Goal: Information Seeking & Learning: Learn about a topic

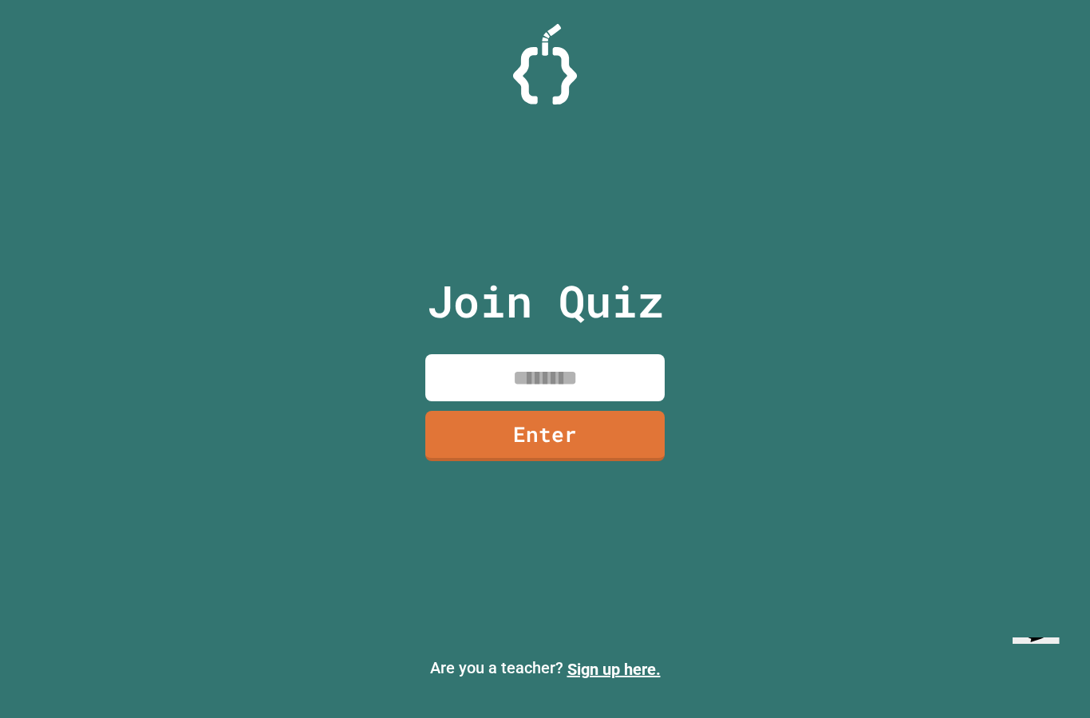
click at [581, 402] on input at bounding box center [544, 377] width 239 height 47
type input "********"
click at [634, 461] on link "Enter" at bounding box center [544, 436] width 239 height 50
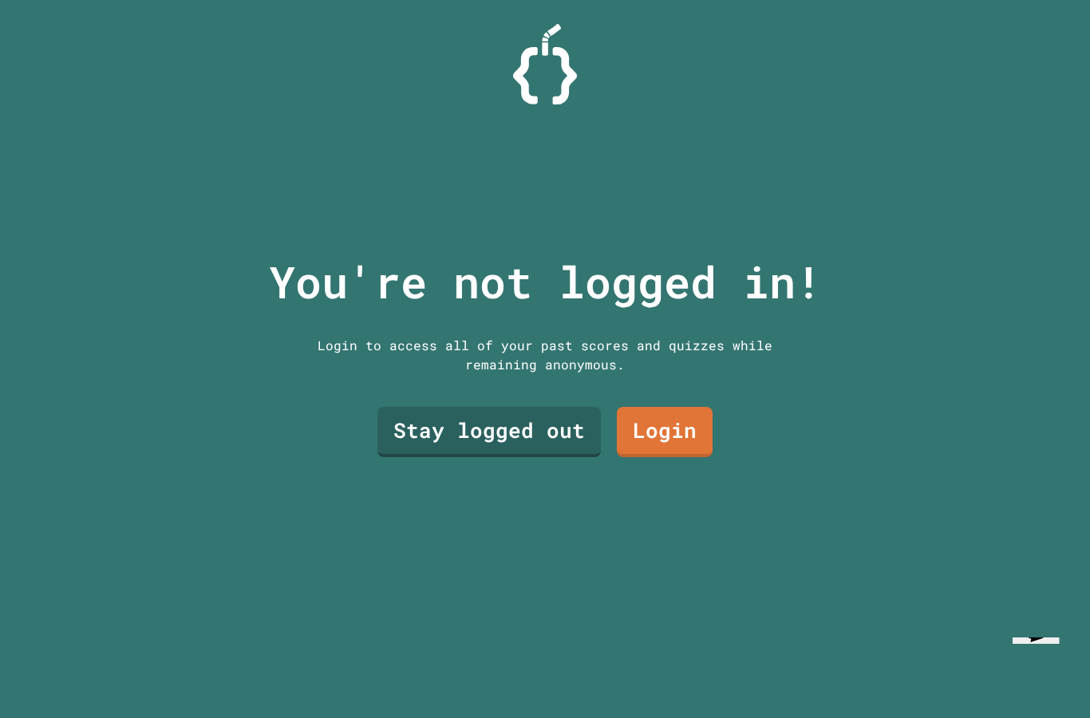
click at [552, 457] on link "Stay logged out" at bounding box center [490, 432] width 224 height 50
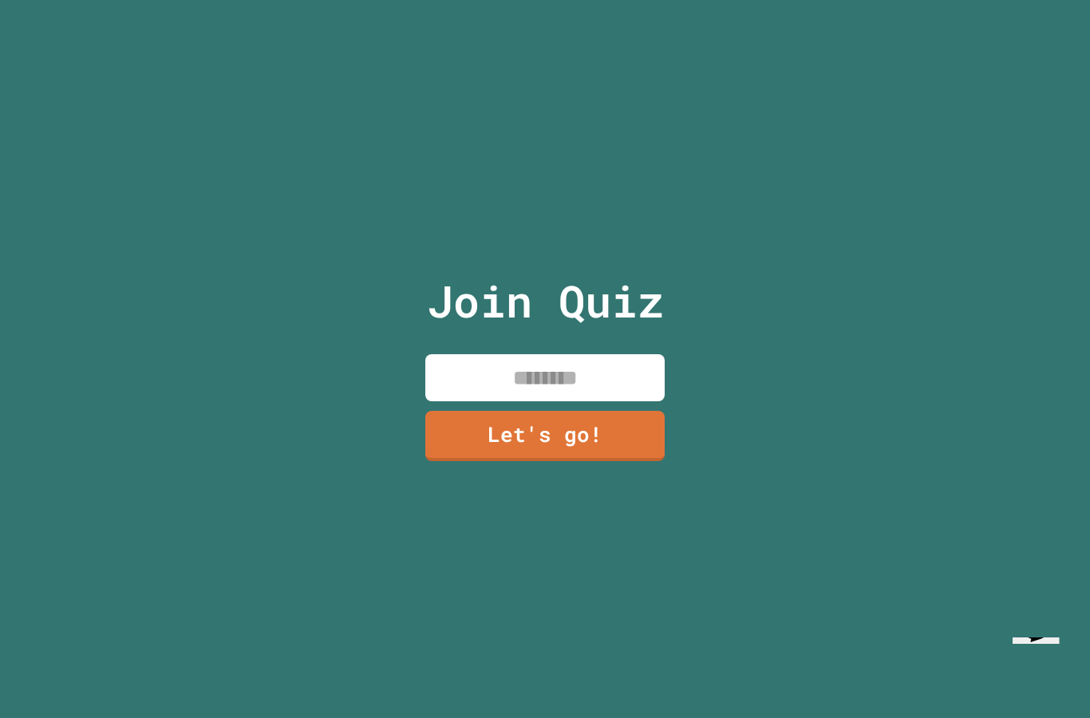
click at [629, 402] on input at bounding box center [544, 377] width 239 height 47
type input "****"
click at [582, 461] on link "Let's go!" at bounding box center [544, 436] width 239 height 50
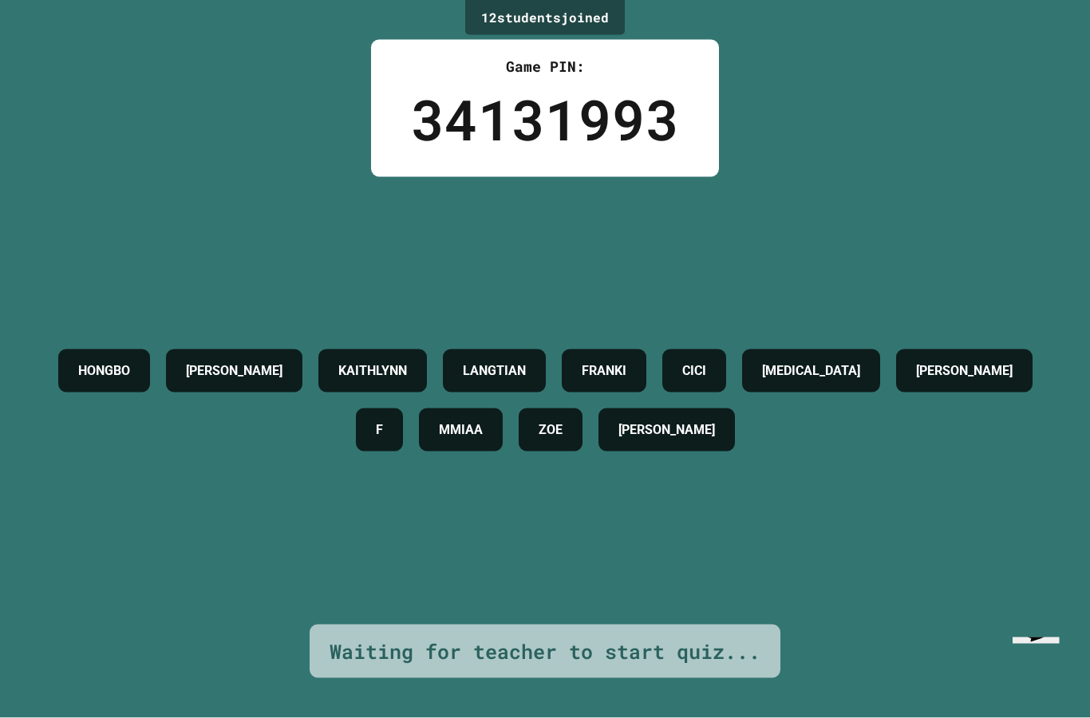
scroll to position [64, 0]
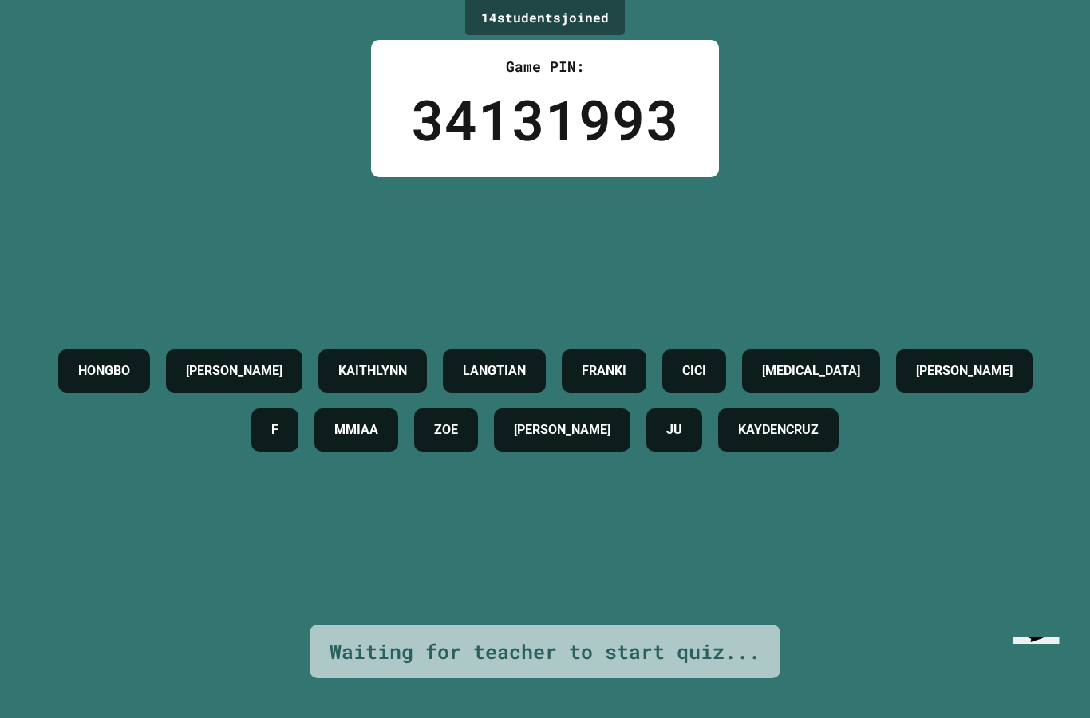
click at [57, 710] on div "14 student s joined Game PIN: 34131993 [PERSON_NAME] [PERSON_NAME] [MEDICAL_DAT…" at bounding box center [545, 359] width 1090 height 718
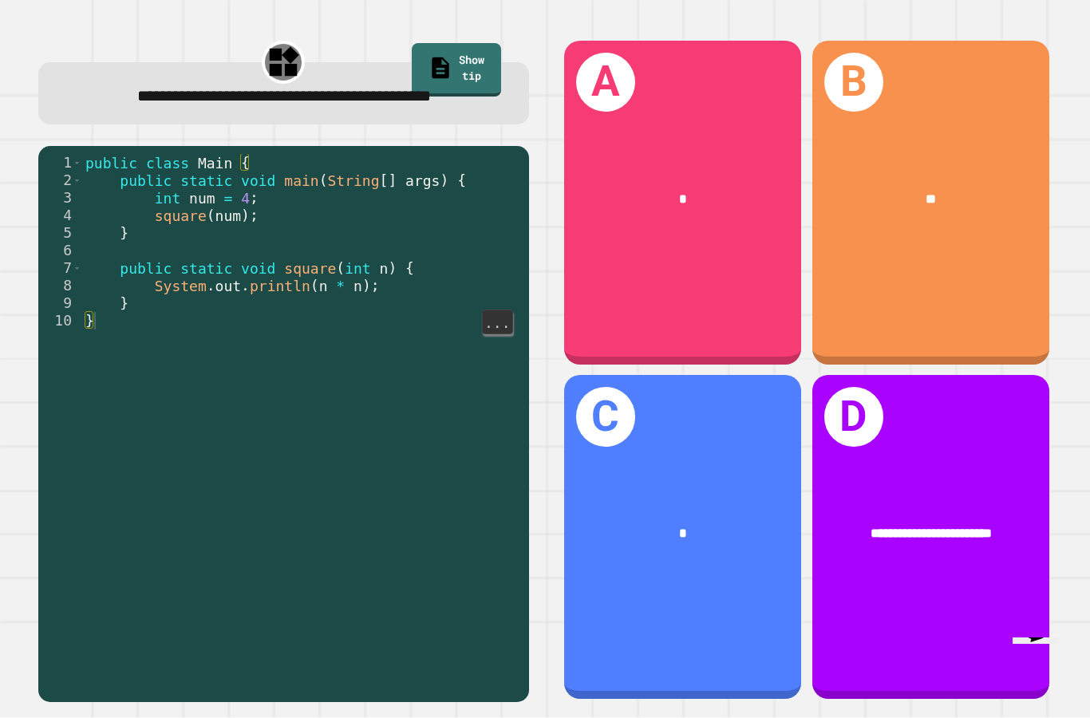
click at [125, 282] on div "public class Main { public static void main ( String [ ] args ) { int num = 4 ;…" at bounding box center [301, 452] width 439 height 597
click at [971, 209] on div "**" at bounding box center [932, 199] width 184 height 20
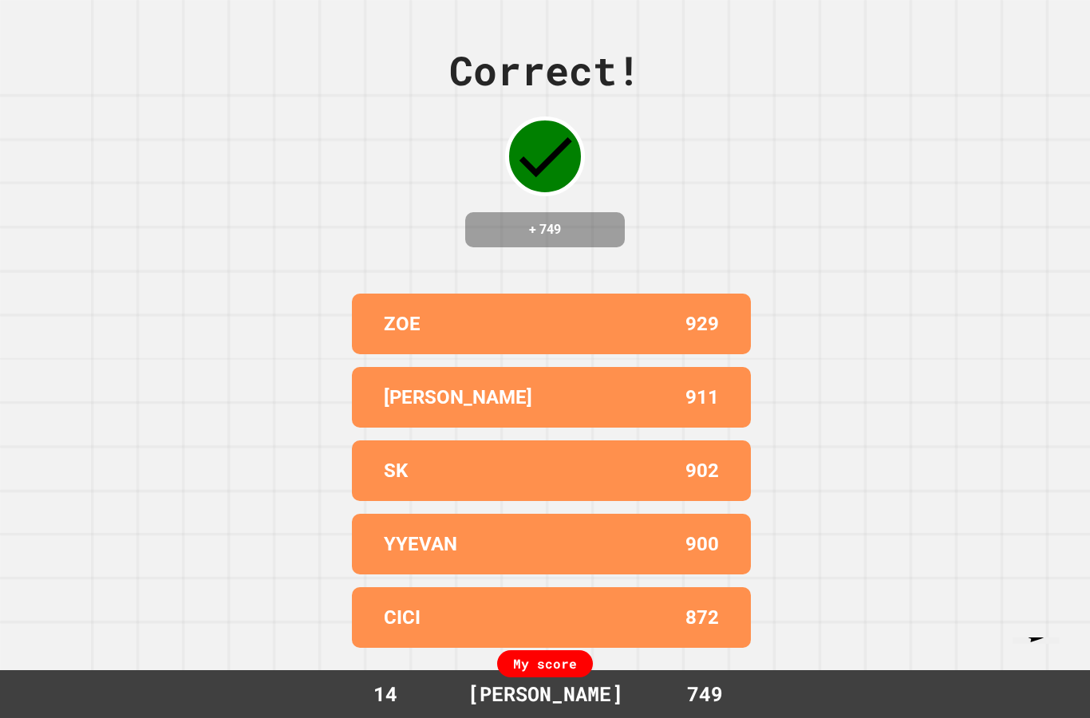
scroll to position [64, 0]
click at [821, 587] on div "Correct! + 749 [PERSON_NAME] 929 [PERSON_NAME] 911 SK 902 YYEVAN 900 CICI 872 M…" at bounding box center [545, 359] width 1090 height 718
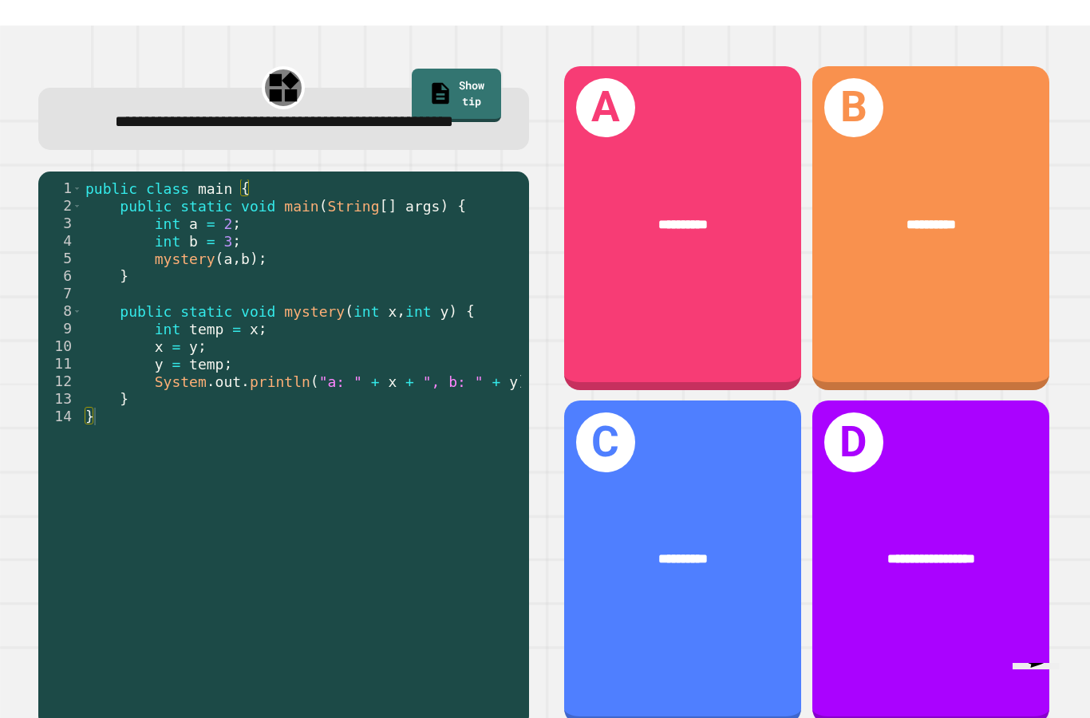
scroll to position [0, 0]
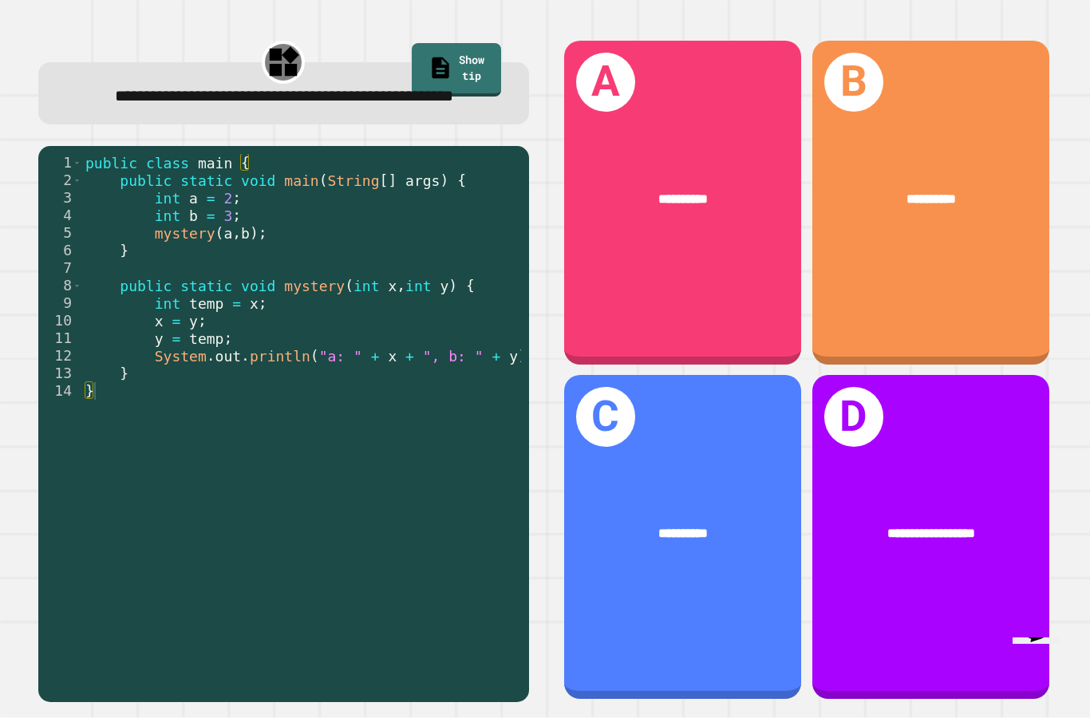
click at [749, 348] on div "**********" at bounding box center [682, 203] width 237 height 324
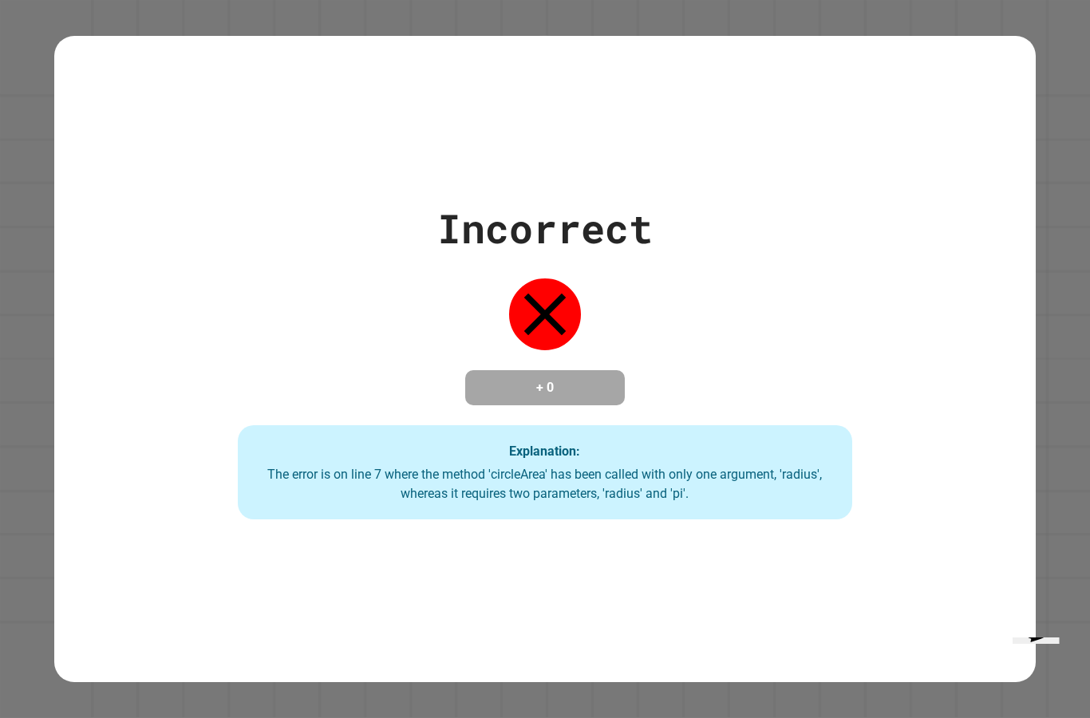
scroll to position [64, 0]
click at [1055, 524] on div "Incorrect + 0 Explanation: The error is on line 7 where the method 'circleArea'…" at bounding box center [545, 359] width 1090 height 718
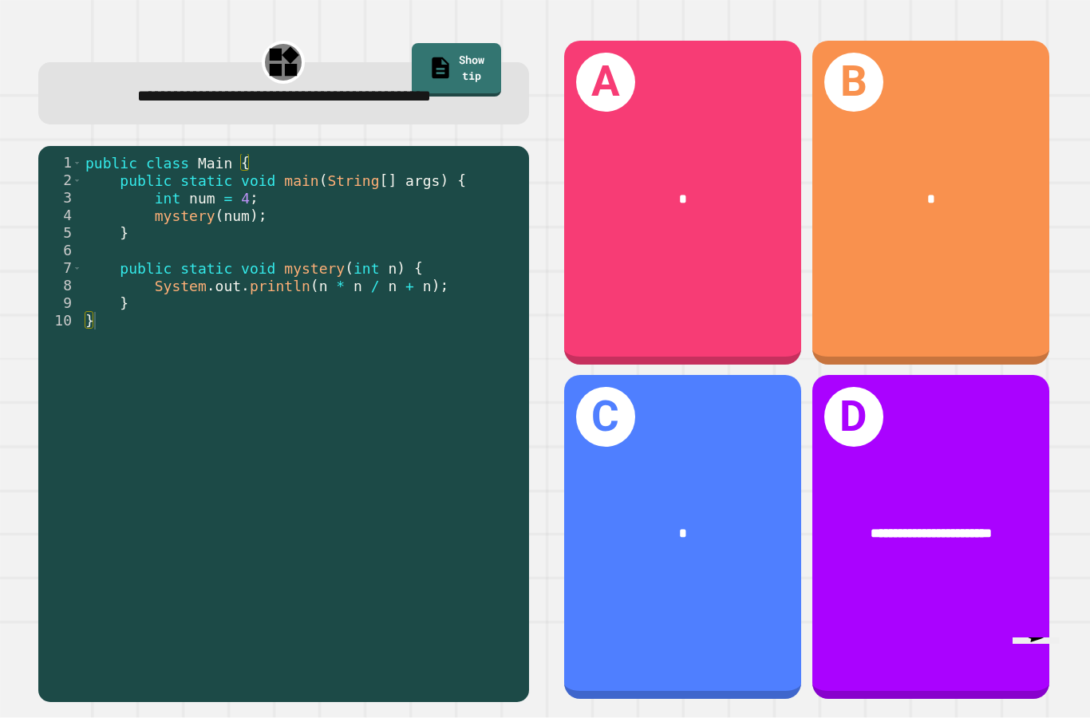
click at [947, 251] on div "B *" at bounding box center [931, 203] width 237 height 324
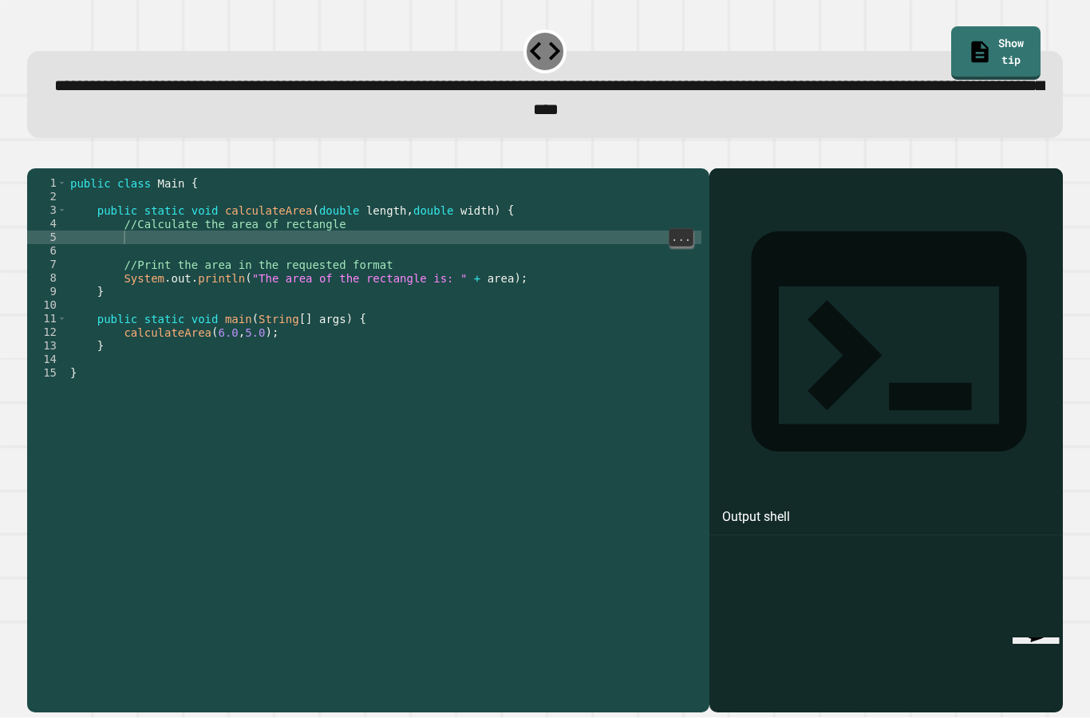
click at [433, 189] on div "public class Main { public static void calculateArea ( double length , double w…" at bounding box center [384, 468] width 635 height 584
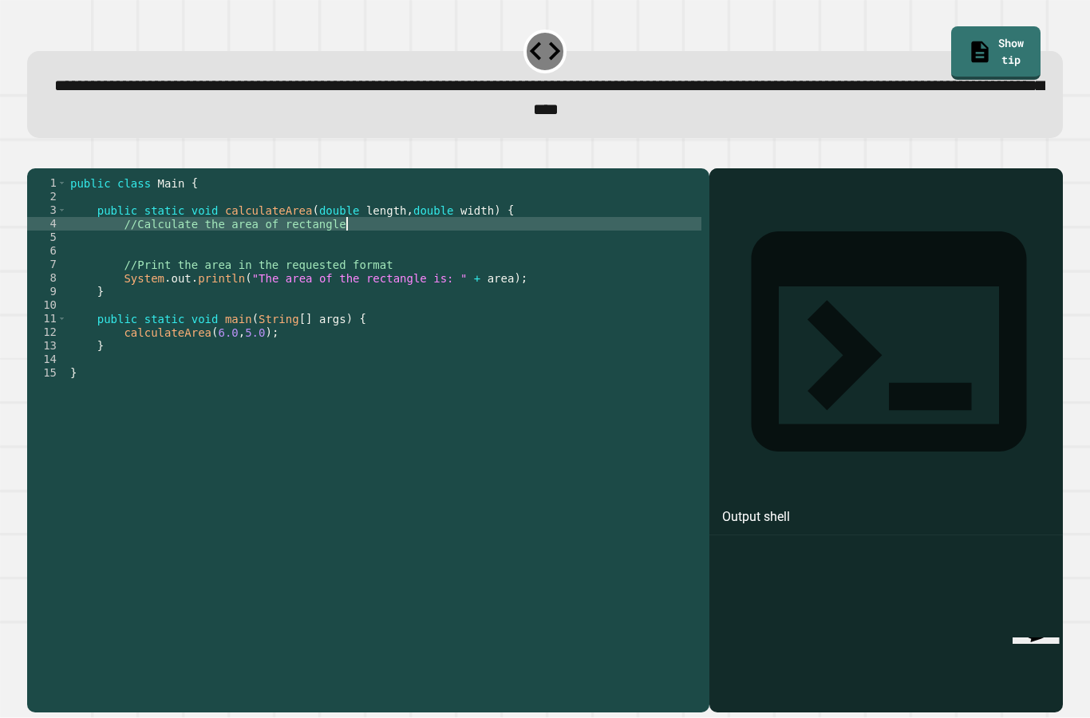
click at [432, 188] on div "public class Main { public static void calculateArea ( double length , double w…" at bounding box center [384, 468] width 635 height 584
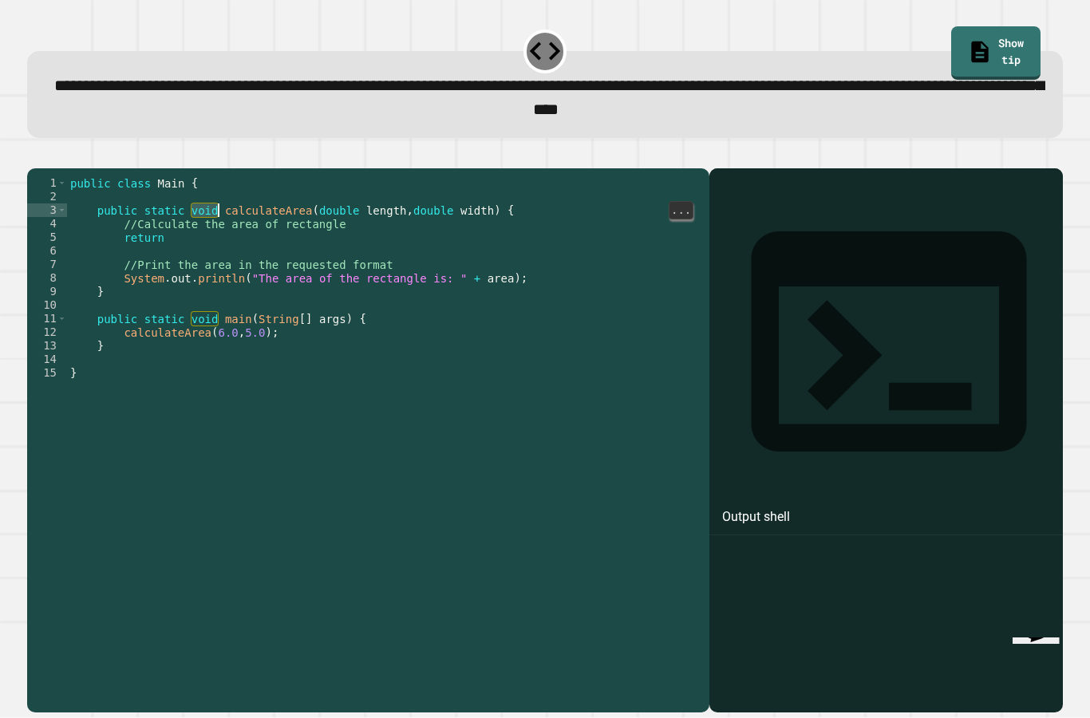
scroll to position [15, 56]
click at [220, 176] on div "public class Main { public static void calculateArea ( double length , double w…" at bounding box center [384, 468] width 635 height 584
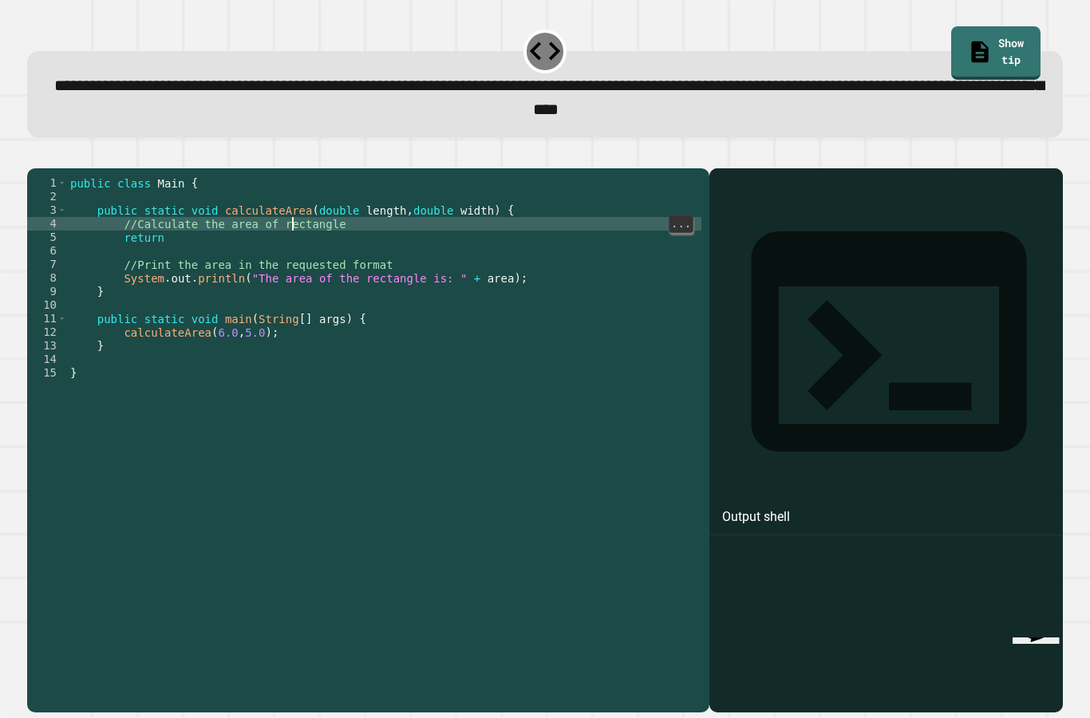
click at [295, 184] on div "public class Main { public static void calculateArea ( double length , double w…" at bounding box center [384, 468] width 635 height 584
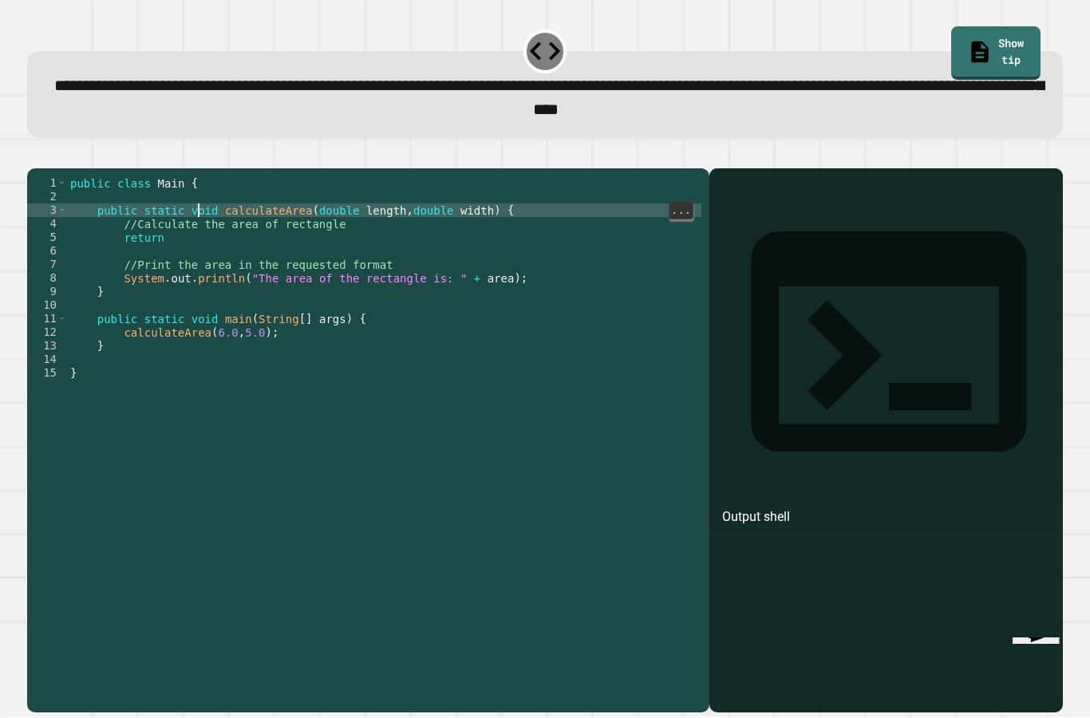
click at [201, 176] on div "public class Main { public static void calculateArea ( double length , double w…" at bounding box center [384, 468] width 635 height 584
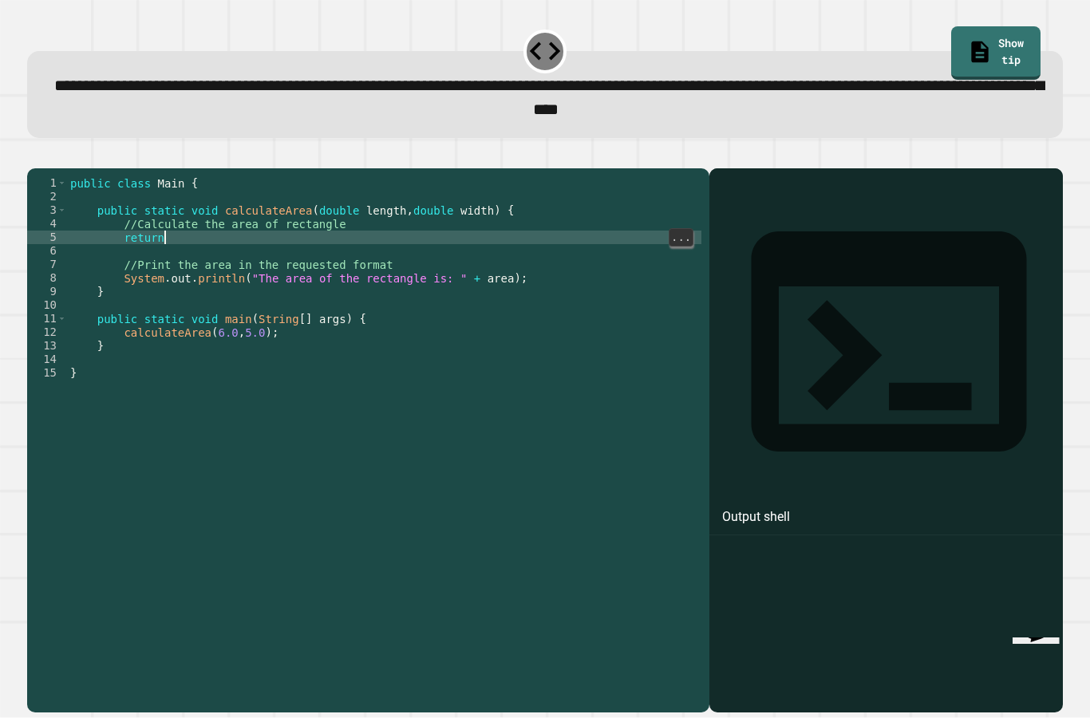
click at [201, 205] on div "public class Main { public static void calculateArea ( double length , double w…" at bounding box center [384, 468] width 635 height 584
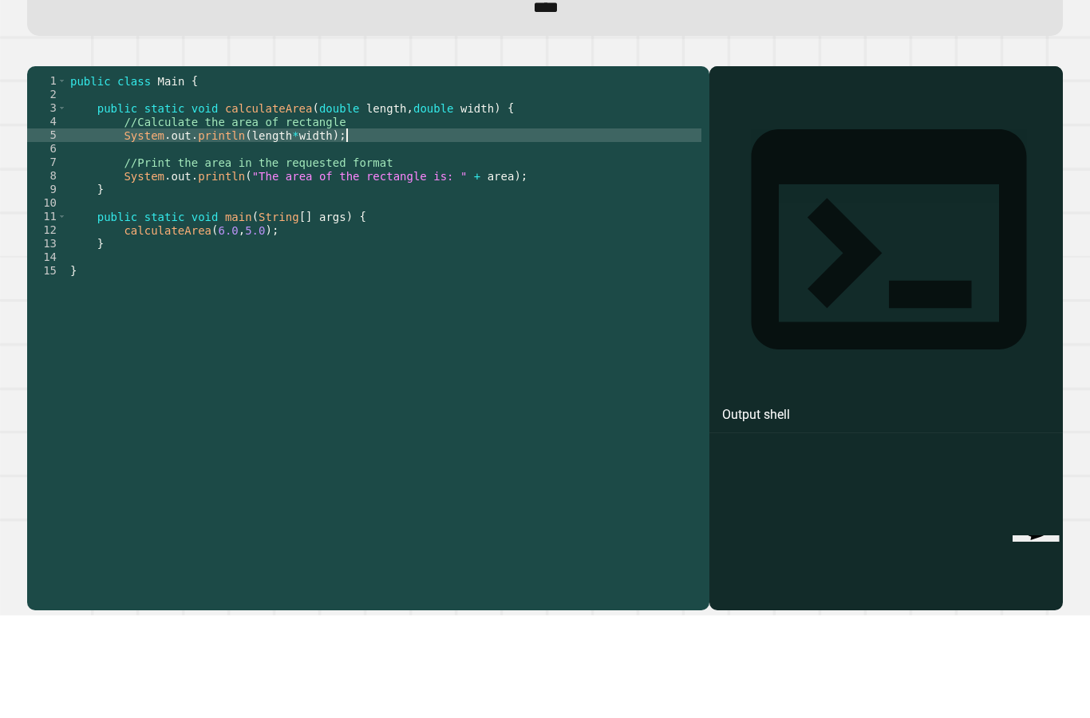
scroll to position [64, 0]
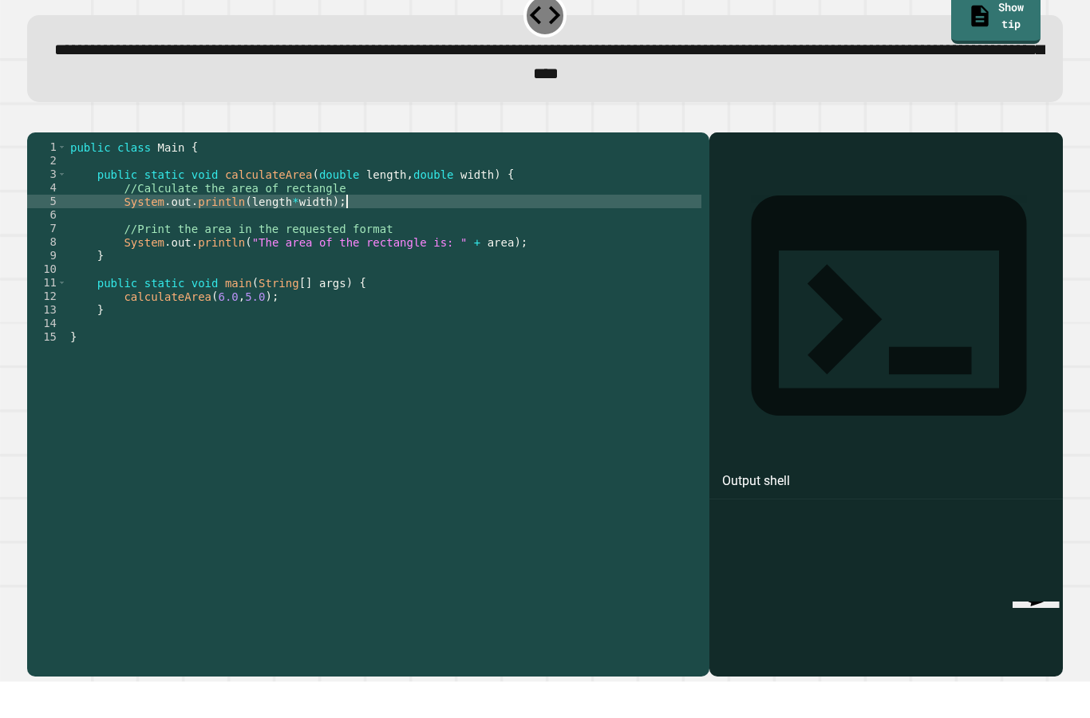
click at [35, 156] on button "button" at bounding box center [35, 156] width 0 height 0
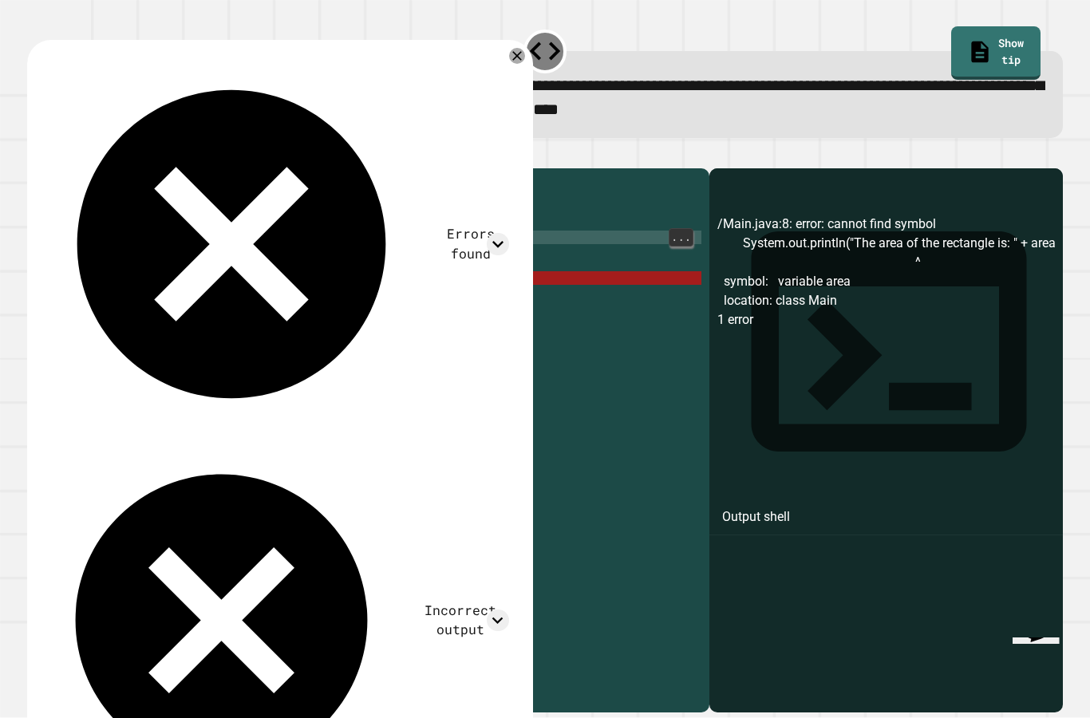
click at [248, 205] on div "public class Main { public static void calculateArea ( double length , double w…" at bounding box center [384, 468] width 635 height 584
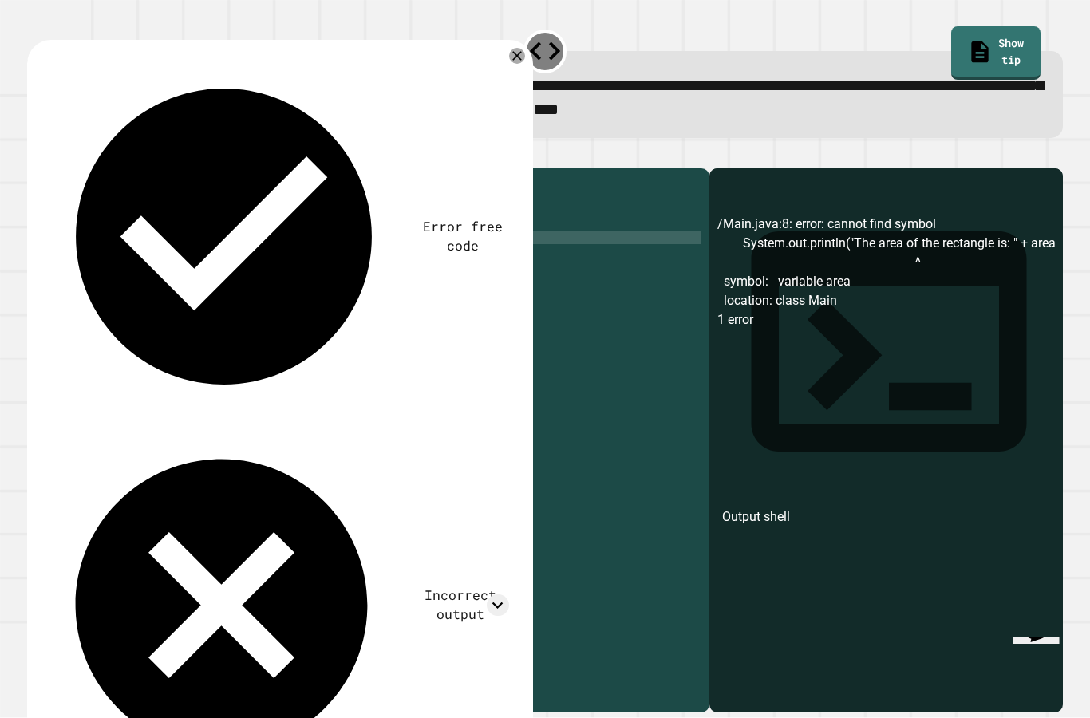
scroll to position [15, 26]
type textarea "*********"
click at [35, 156] on button "button" at bounding box center [35, 156] width 0 height 0
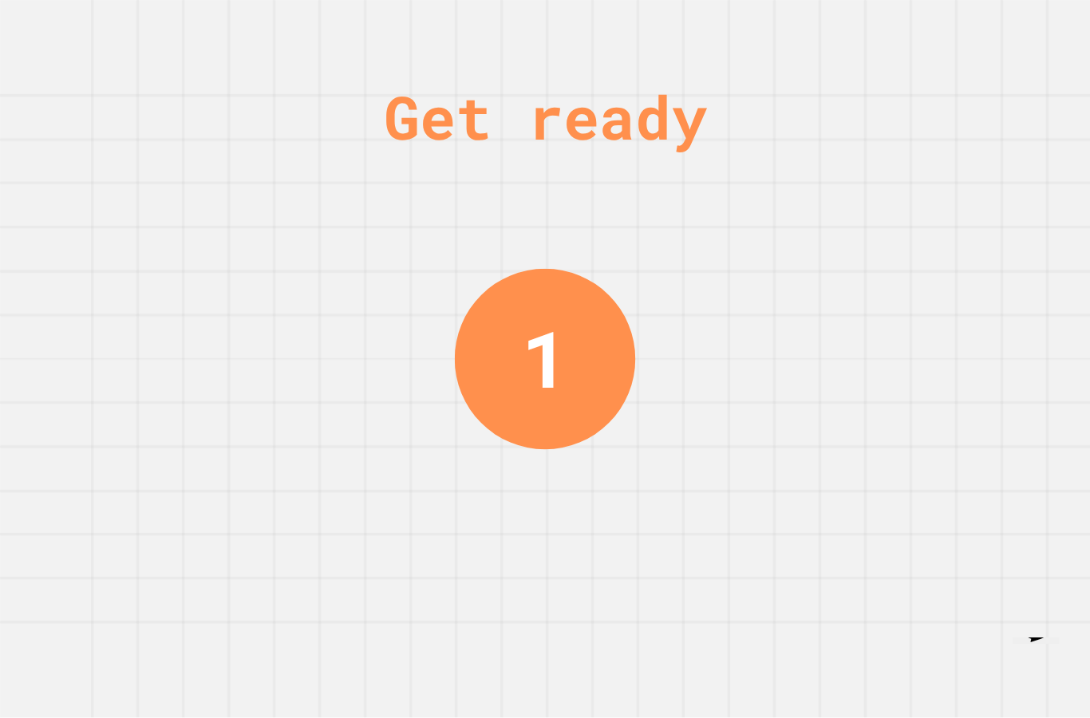
scroll to position [0, 0]
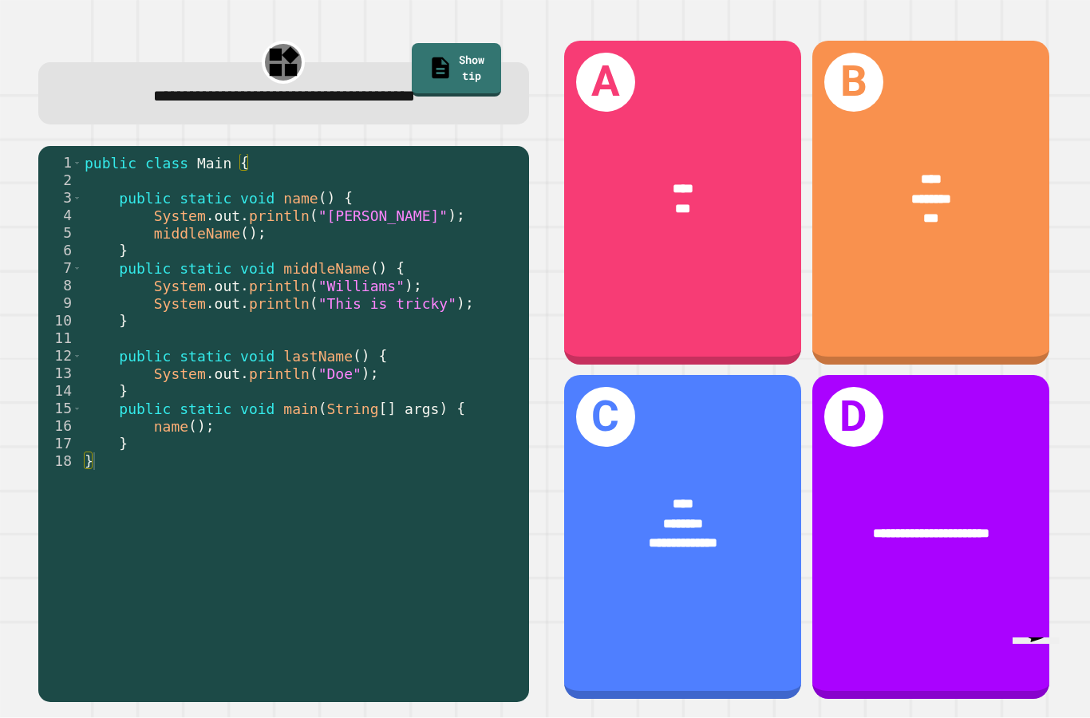
click at [714, 534] on div "********" at bounding box center [684, 524] width 184 height 20
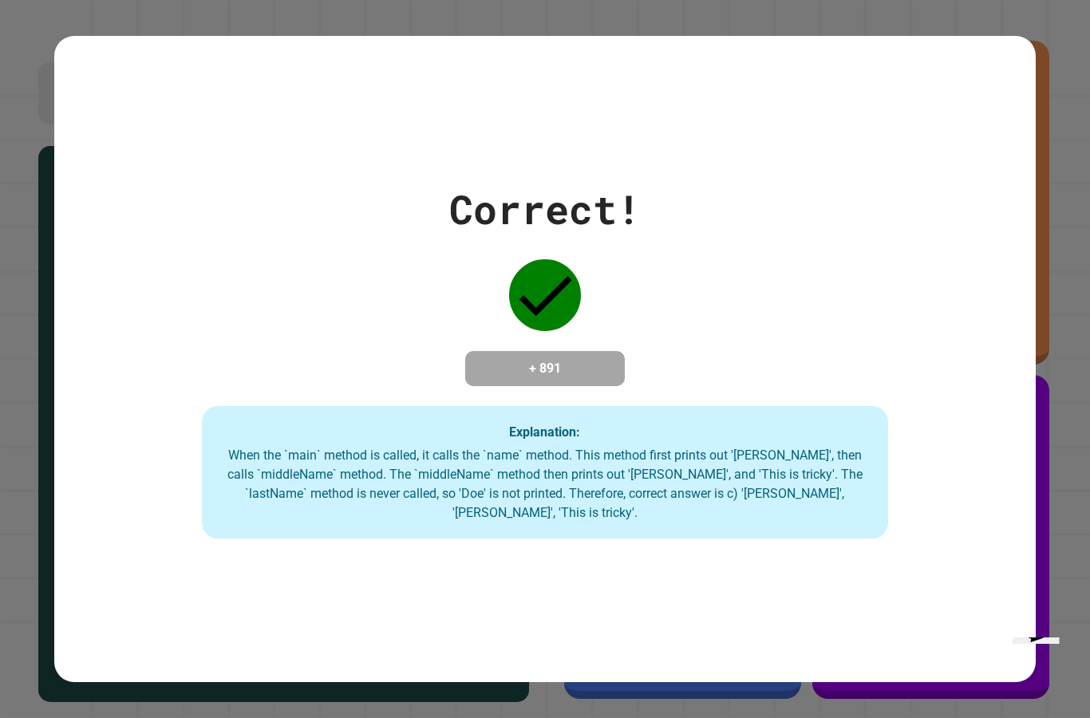
click at [746, 654] on div "Correct! + 891 Explanation: When the `main` method is called, it calls the `nam…" at bounding box center [544, 359] width 981 height 647
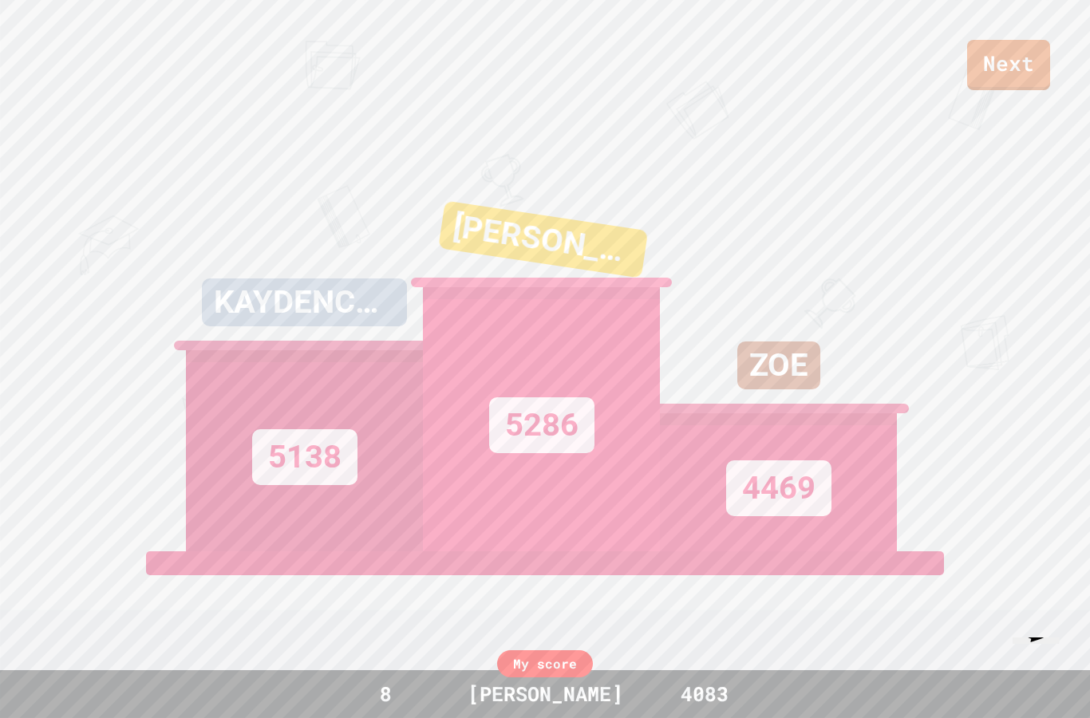
click at [1023, 68] on link "Next" at bounding box center [1009, 65] width 83 height 50
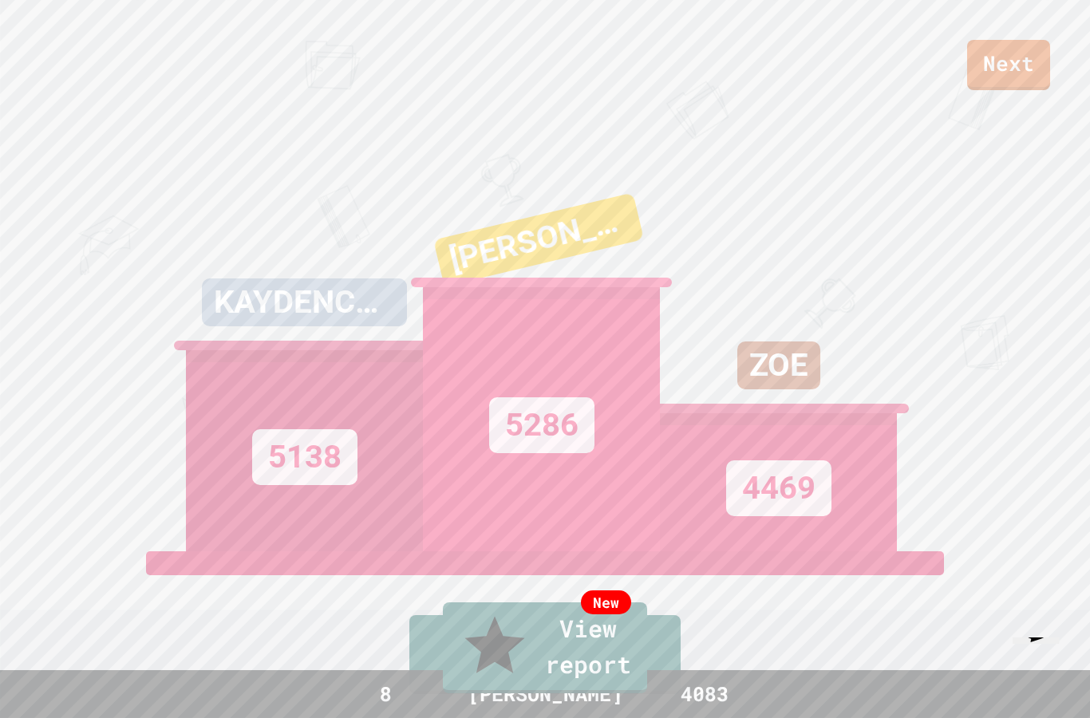
type textarea "****"
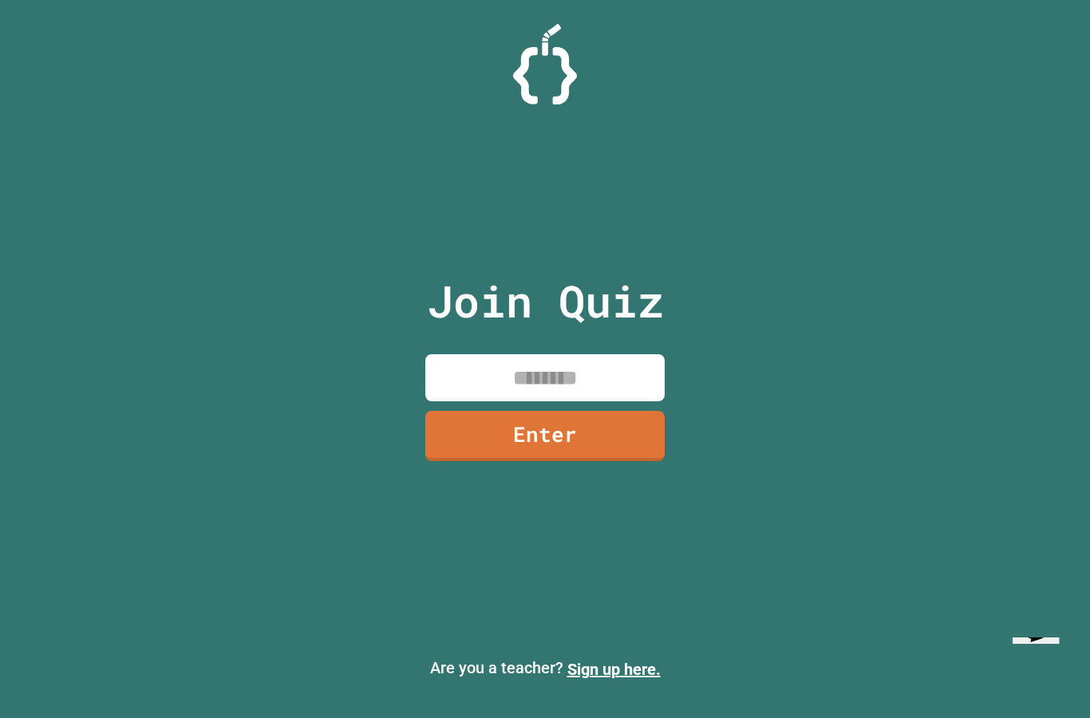
click at [623, 402] on input at bounding box center [544, 377] width 239 height 47
type input "********"
click at [616, 461] on link "Enter" at bounding box center [544, 436] width 239 height 50
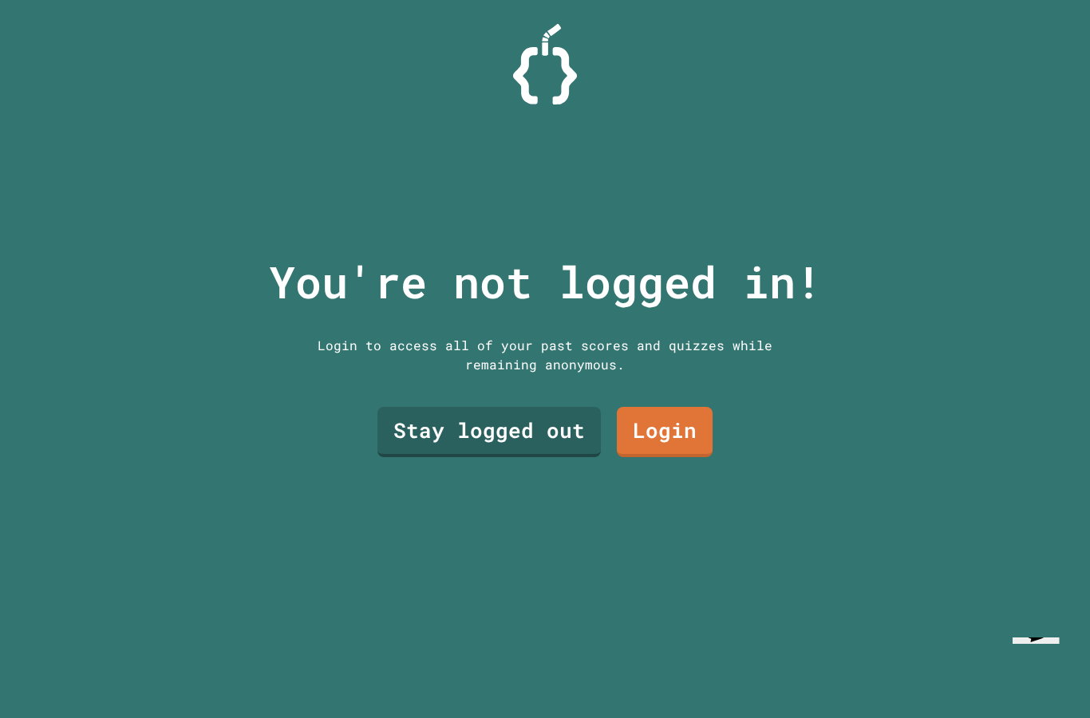
click at [745, 714] on div "You're not logged in! Login to access all of your past scores and quizzes while…" at bounding box center [545, 359] width 585 height 718
click at [521, 457] on link "Stay logged out" at bounding box center [490, 432] width 224 height 50
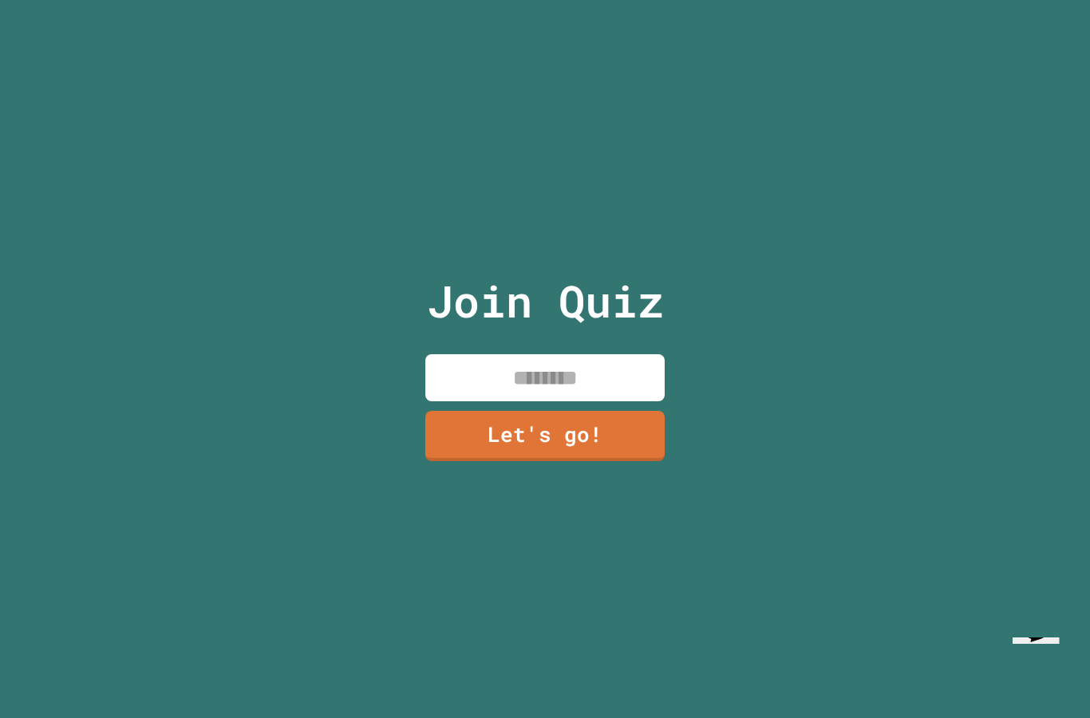
click at [577, 402] on input at bounding box center [544, 377] width 239 height 47
type input "*"
type input "*****"
click at [600, 461] on link "Let's go!" at bounding box center [544, 436] width 239 height 50
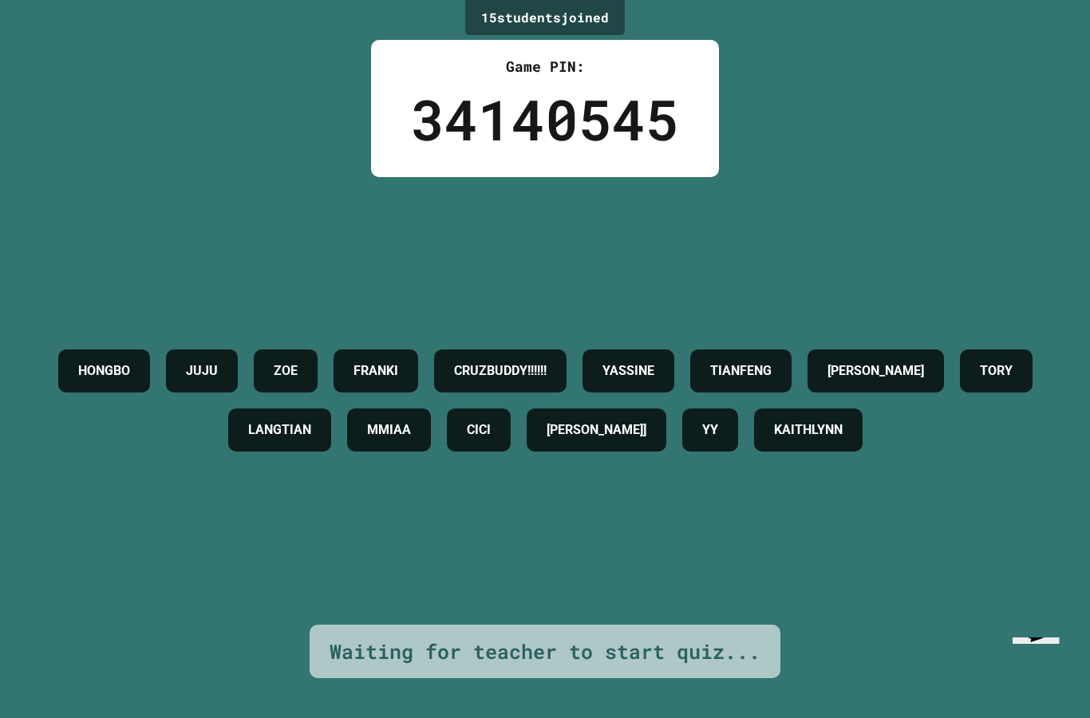
scroll to position [64, 0]
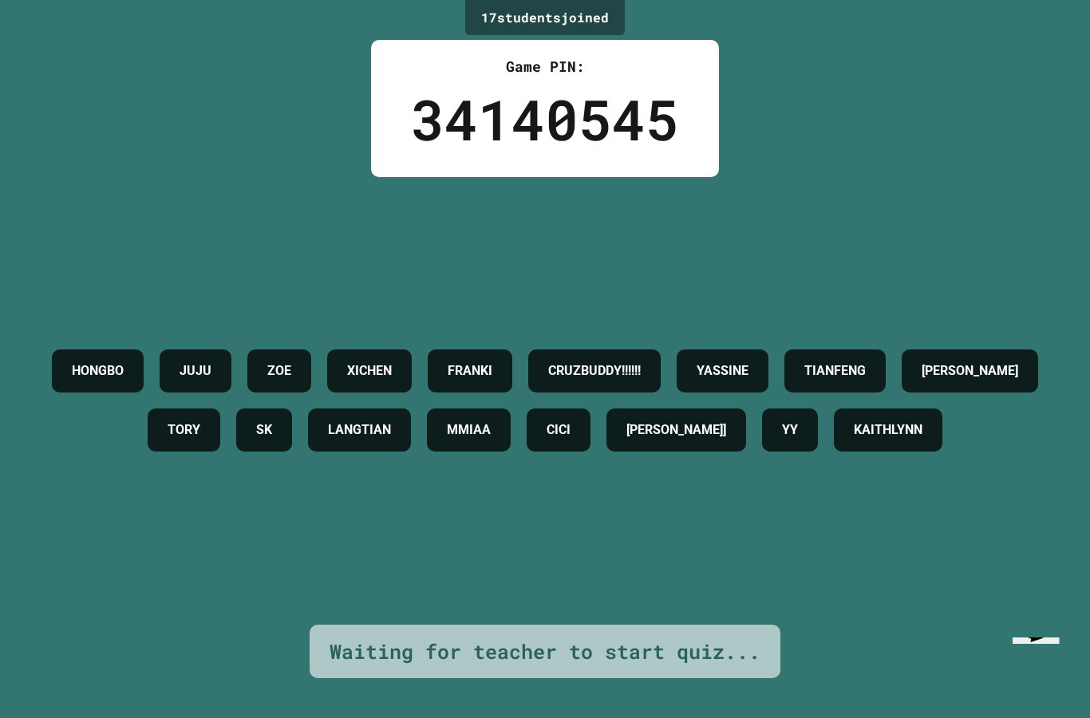
click at [1003, 102] on div "17 student s joined Game PIN: 34140545 HONGBO JUJU [PERSON_NAME] CRUZBUDDY!!!!!…" at bounding box center [545, 359] width 1090 height 718
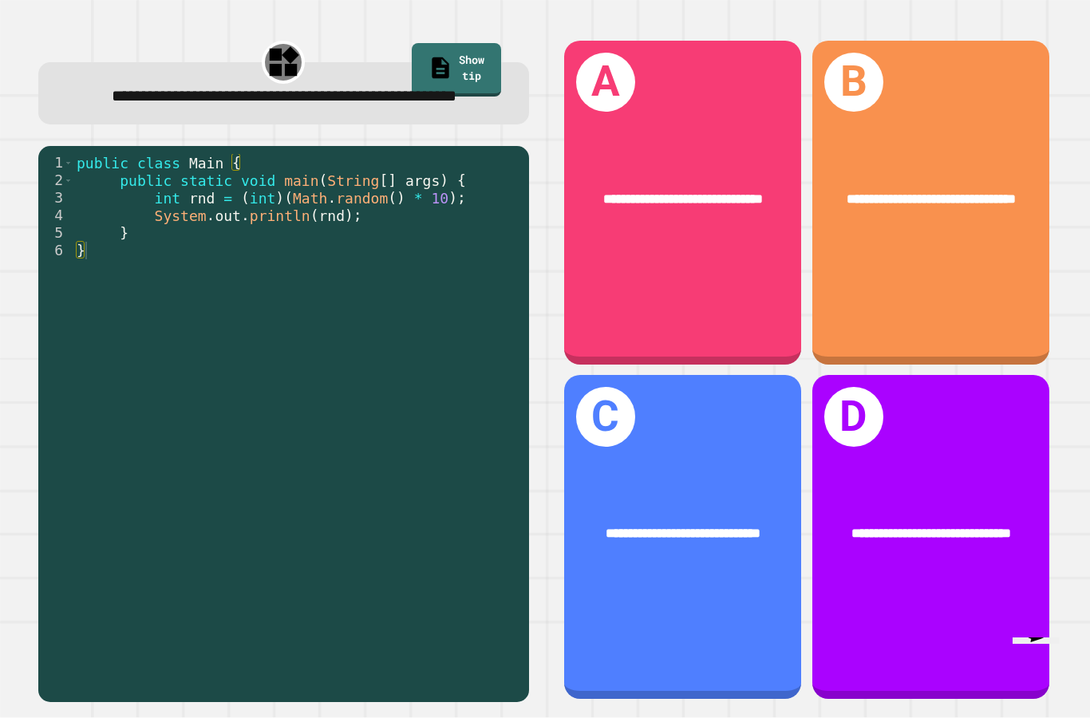
scroll to position [0, 0]
click at [735, 540] on span "**********" at bounding box center [683, 533] width 155 height 13
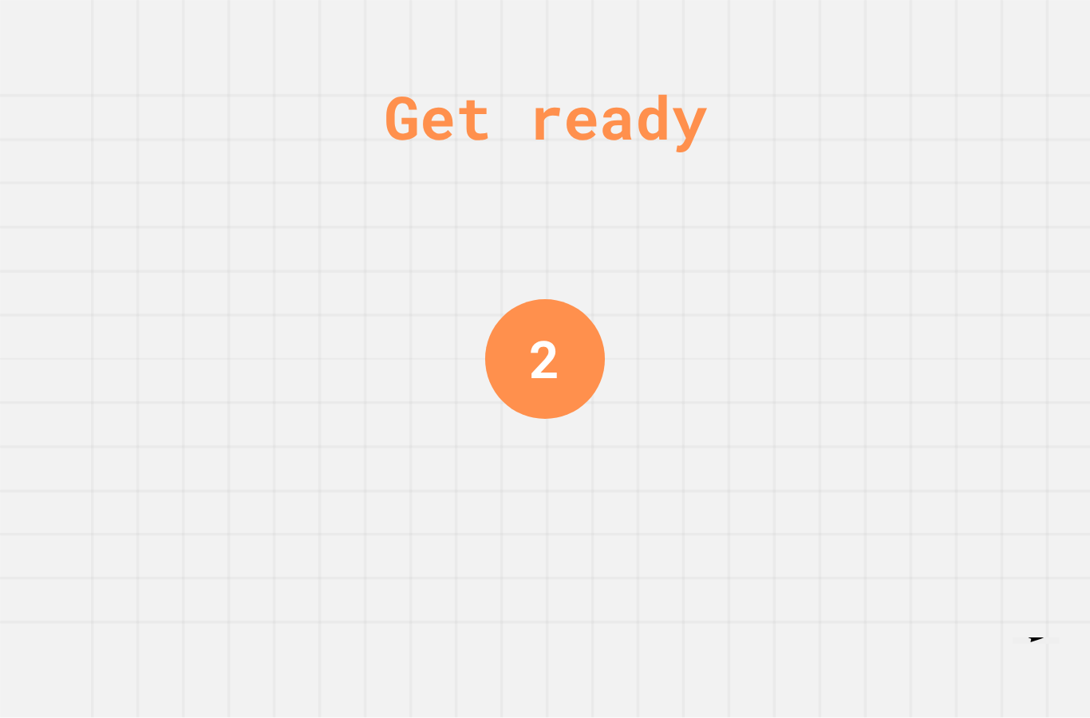
click at [1035, 643] on icon "Opens Chat This icon Opens the chat window." at bounding box center [1036, 626] width 34 height 34
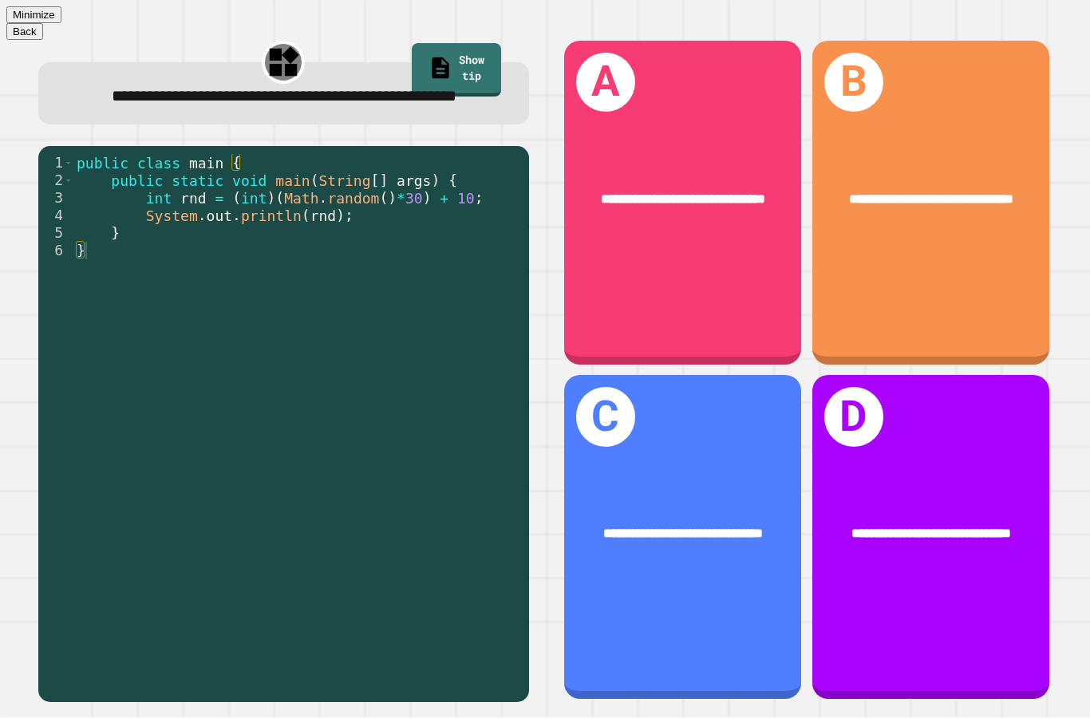
click at [1079, 14] on div "Minimize" at bounding box center [545, 14] width 1078 height 17
click at [61, 20] on button "Minimize" at bounding box center [33, 14] width 55 height 17
click at [994, 209] on div "**********" at bounding box center [932, 199] width 184 height 20
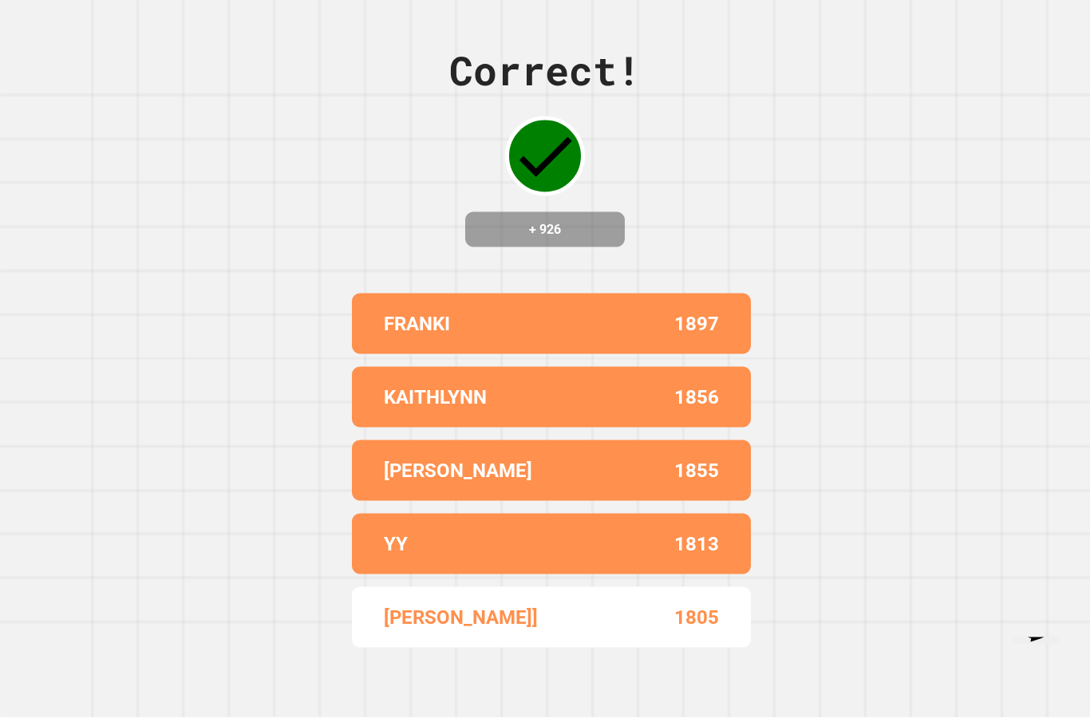
scroll to position [64, 0]
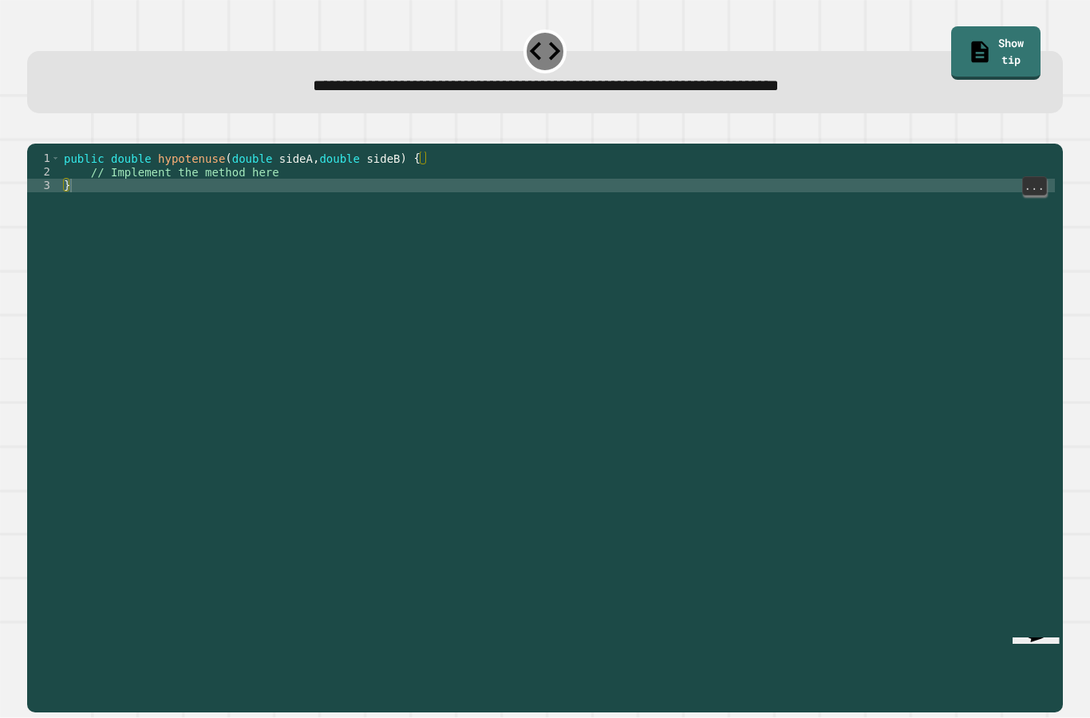
click at [430, 152] on div "public double hypotenuse ( double sideA , double sideB ) { // Implement the met…" at bounding box center [558, 457] width 995 height 611
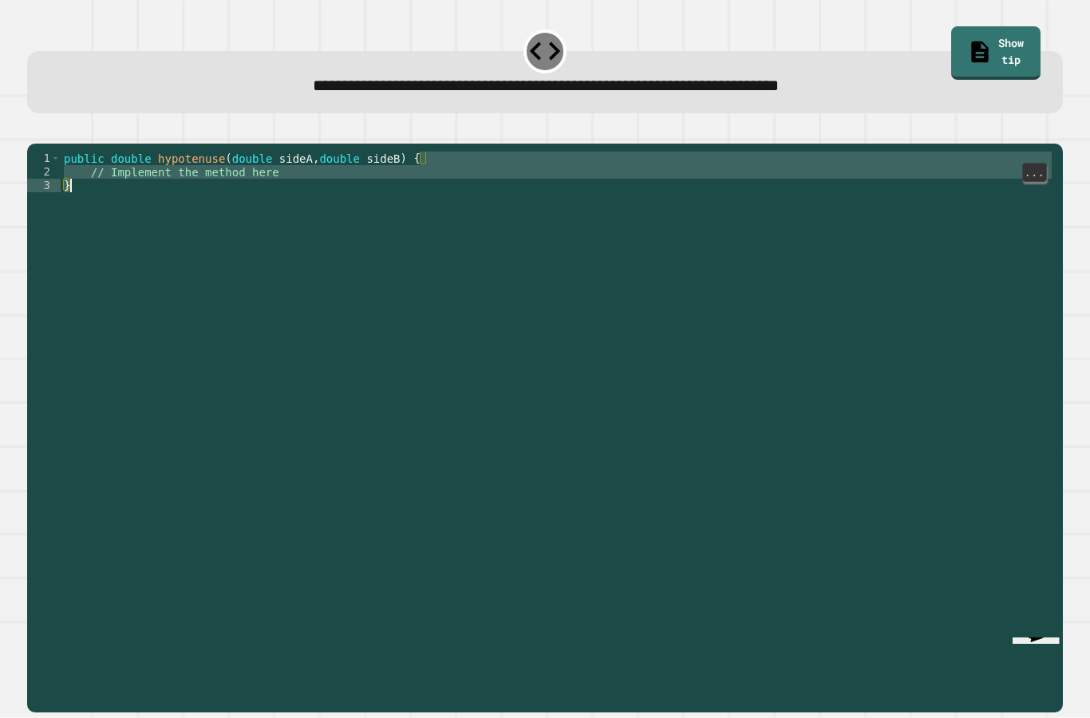
click at [352, 152] on div "public double hypotenuse ( double sideA , double sideB ) { // Implement the met…" at bounding box center [558, 457] width 995 height 611
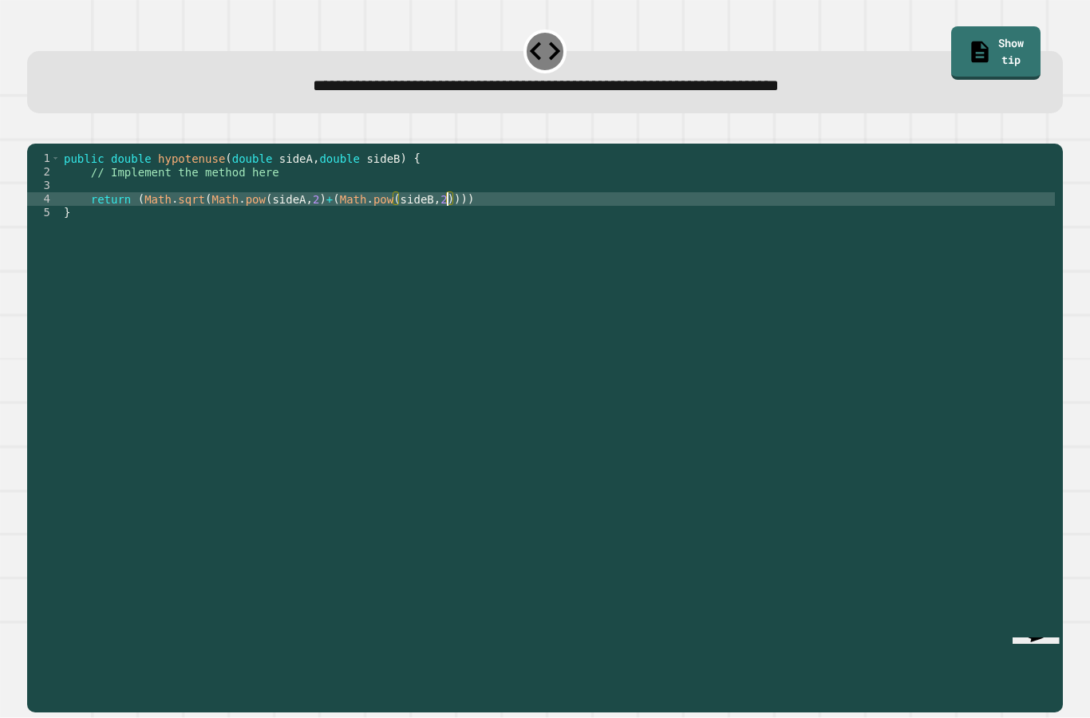
scroll to position [15, 56]
click at [35, 131] on icon "button" at bounding box center [35, 131] width 0 height 0
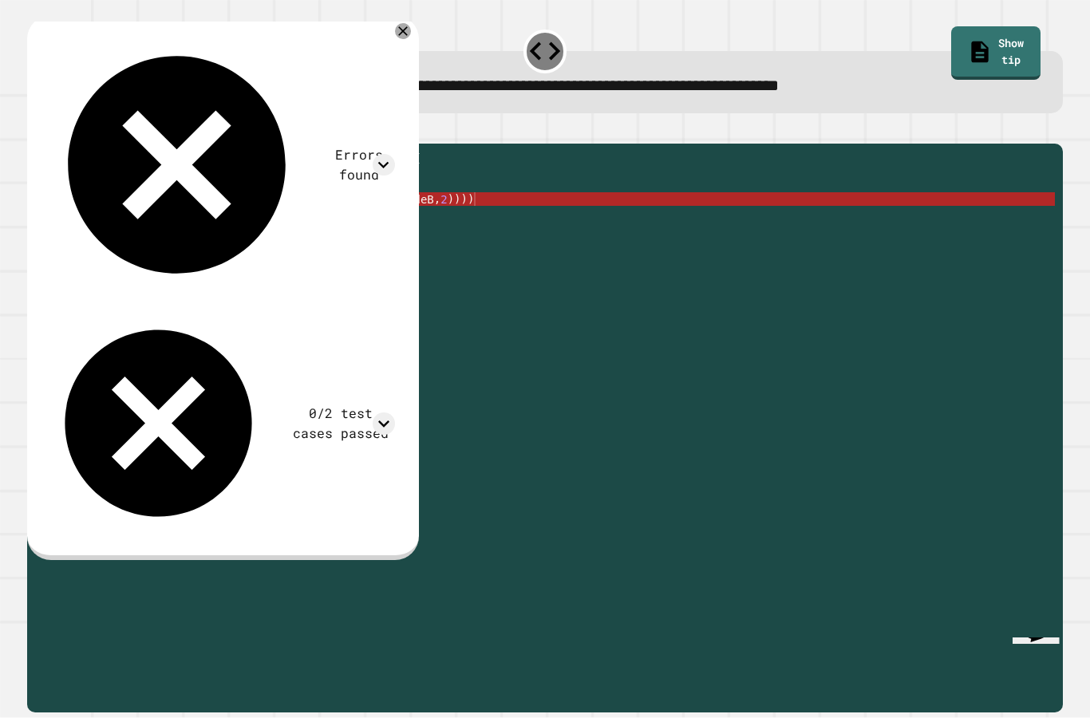
scroll to position [0, 0]
click at [392, 154] on icon at bounding box center [384, 165] width 22 height 22
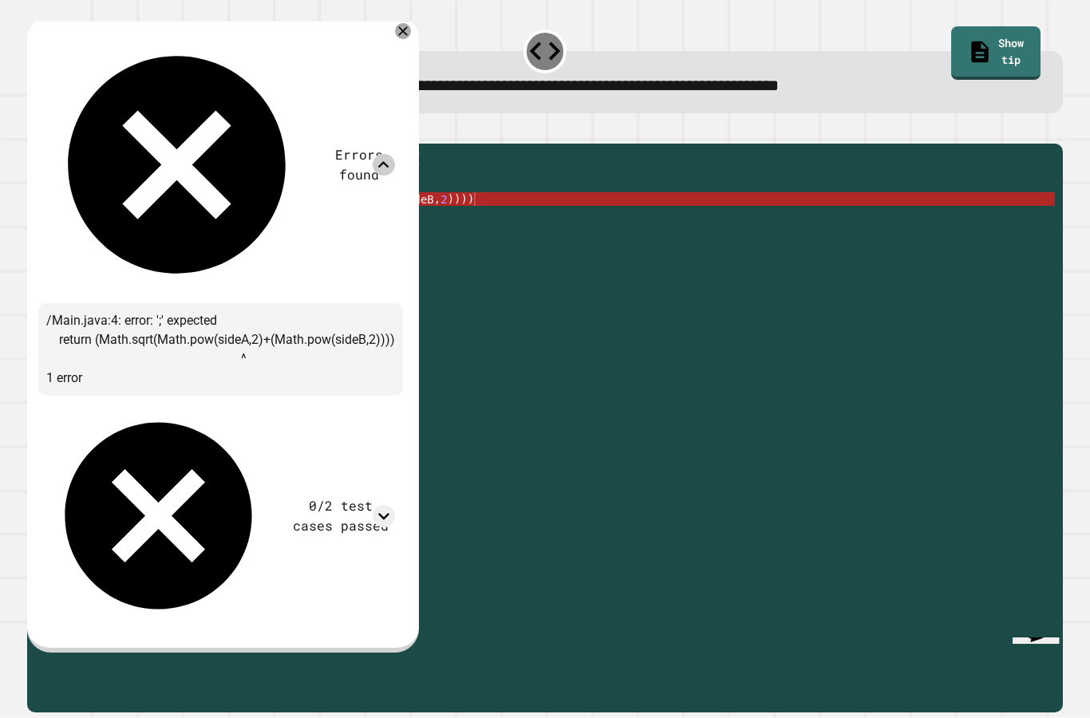
click at [394, 154] on icon at bounding box center [384, 165] width 22 height 22
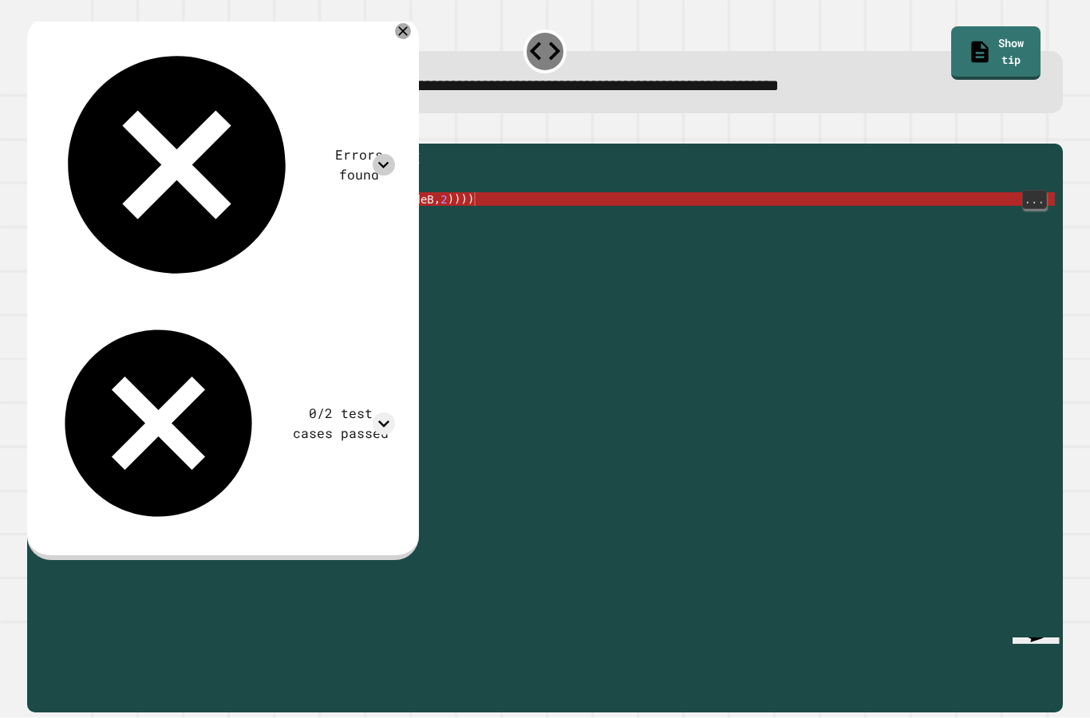
click at [584, 208] on div "public double hypotenuse ( double sideA , double sideB ) { // Implement the met…" at bounding box center [558, 457] width 995 height 611
click at [607, 224] on div "public double hypotenuse ( double sideA , double sideB ) { // Implement the met…" at bounding box center [558, 457] width 995 height 611
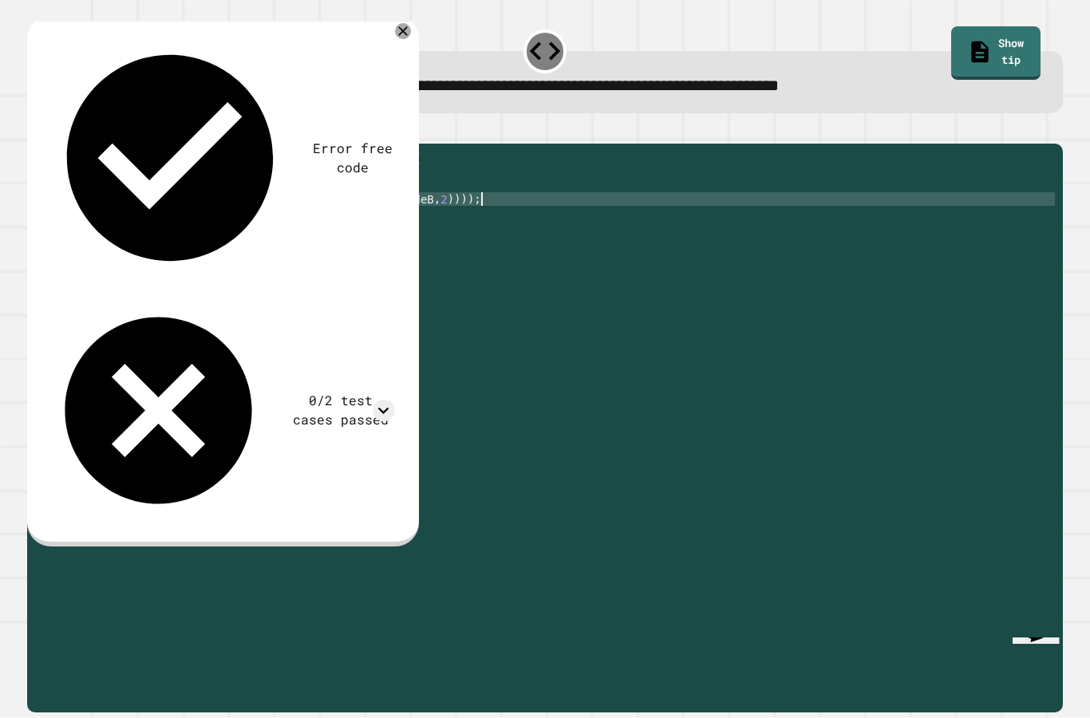
scroll to position [15, 26]
type textarea "*********"
click at [35, 131] on button "button" at bounding box center [35, 131] width 0 height 0
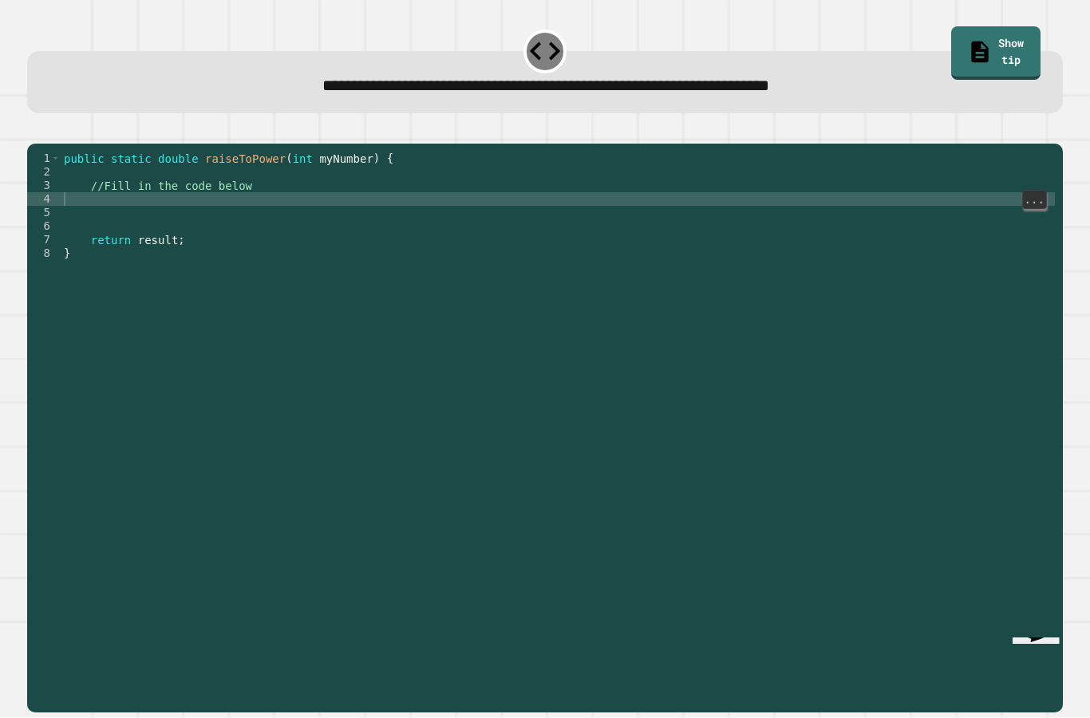
click at [125, 221] on div "public static double raiseToPower ( int myNumber ) { //Fill in the code below r…" at bounding box center [558, 457] width 995 height 611
type textarea "*********"
click at [35, 131] on button "button" at bounding box center [35, 131] width 0 height 0
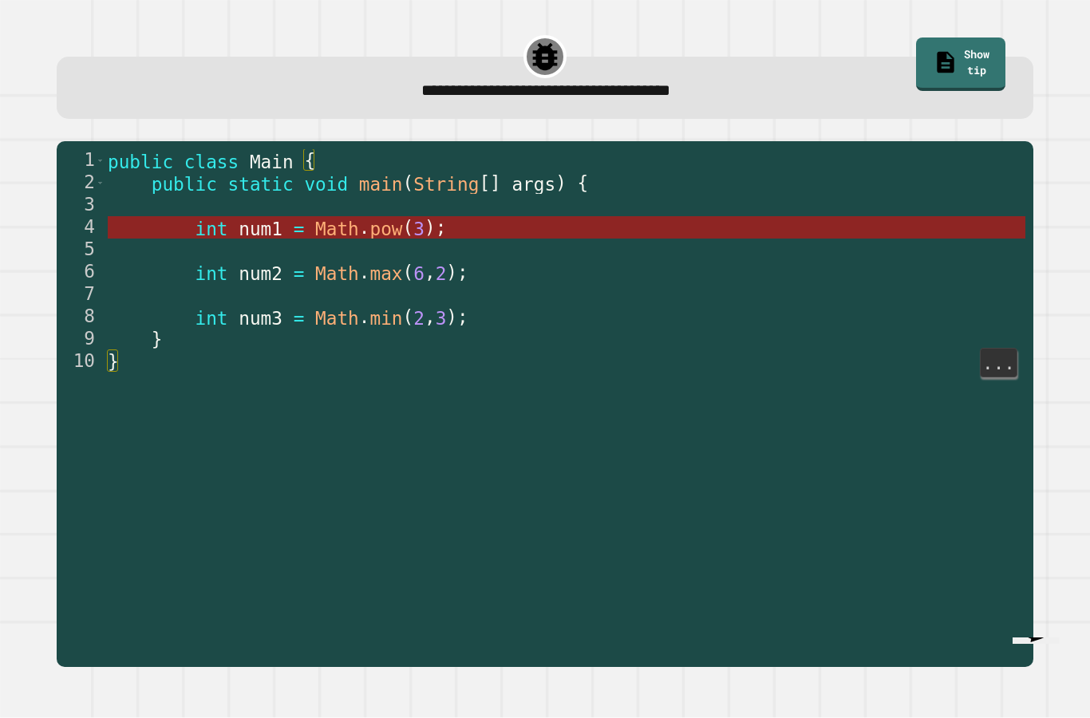
click at [392, 228] on span "pow" at bounding box center [386, 228] width 33 height 21
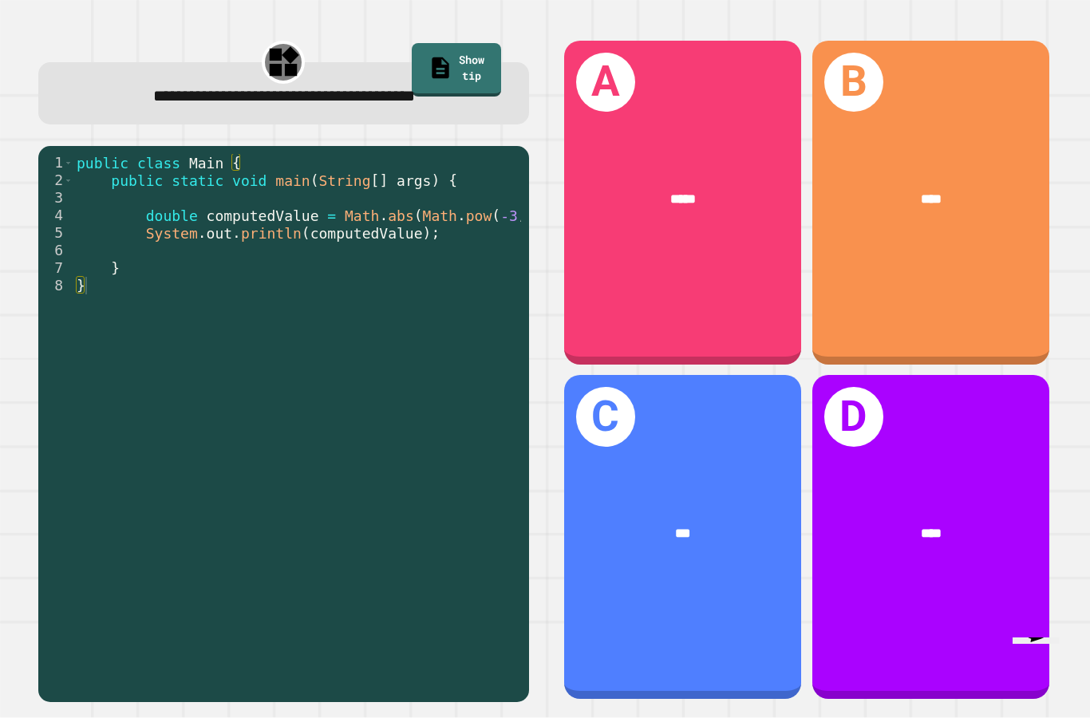
scroll to position [0, 52]
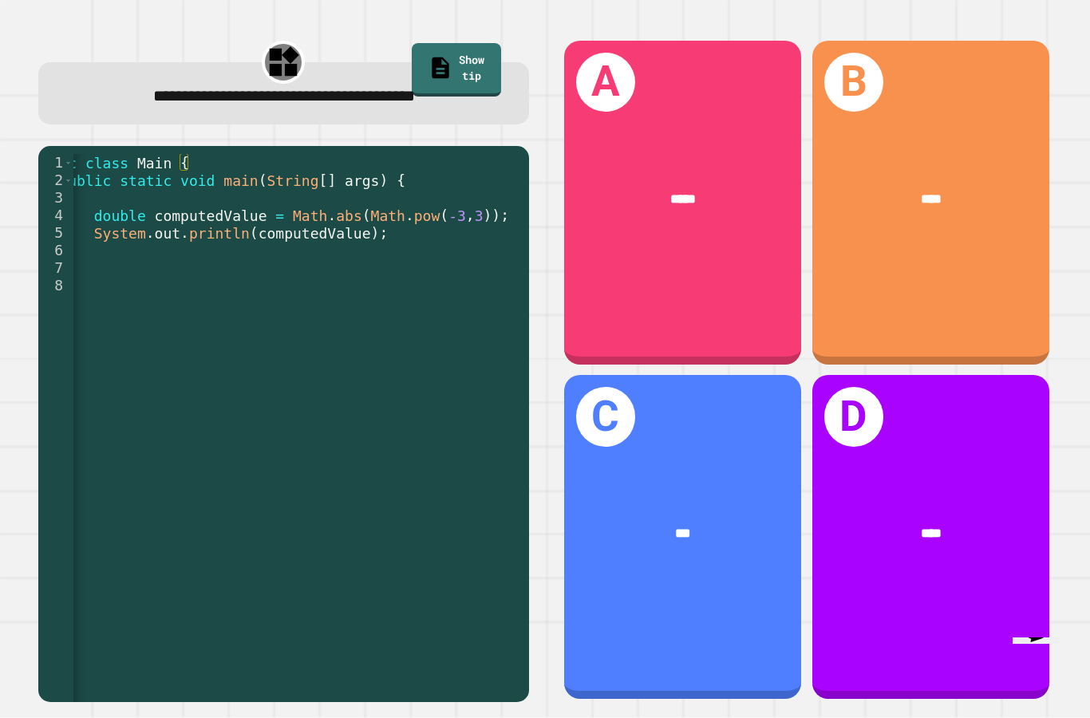
click at [700, 338] on div "A *****" at bounding box center [682, 203] width 237 height 324
